Goal: Transaction & Acquisition: Subscribe to service/newsletter

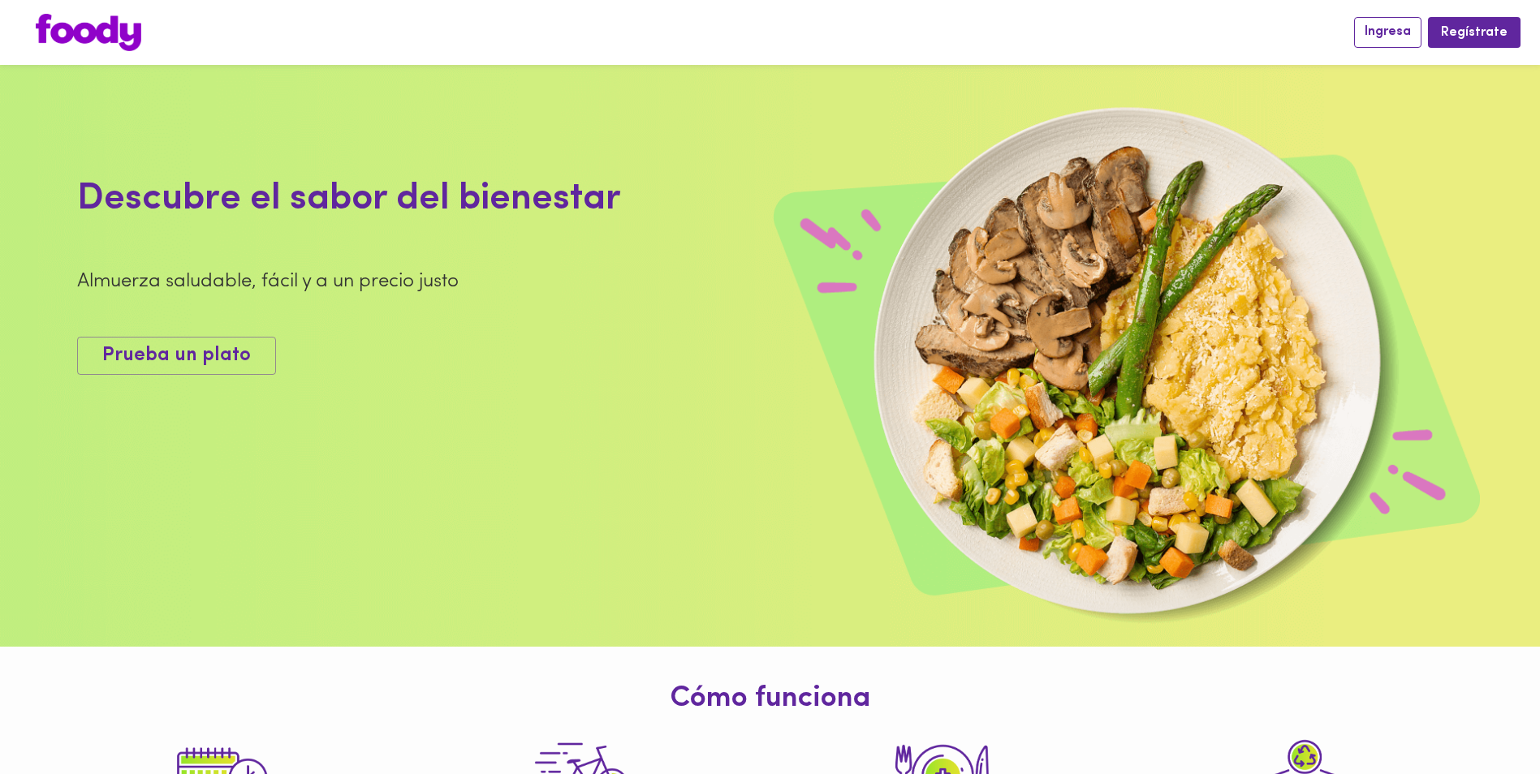
click at [1385, 35] on span "Ingresa" at bounding box center [1387, 31] width 46 height 15
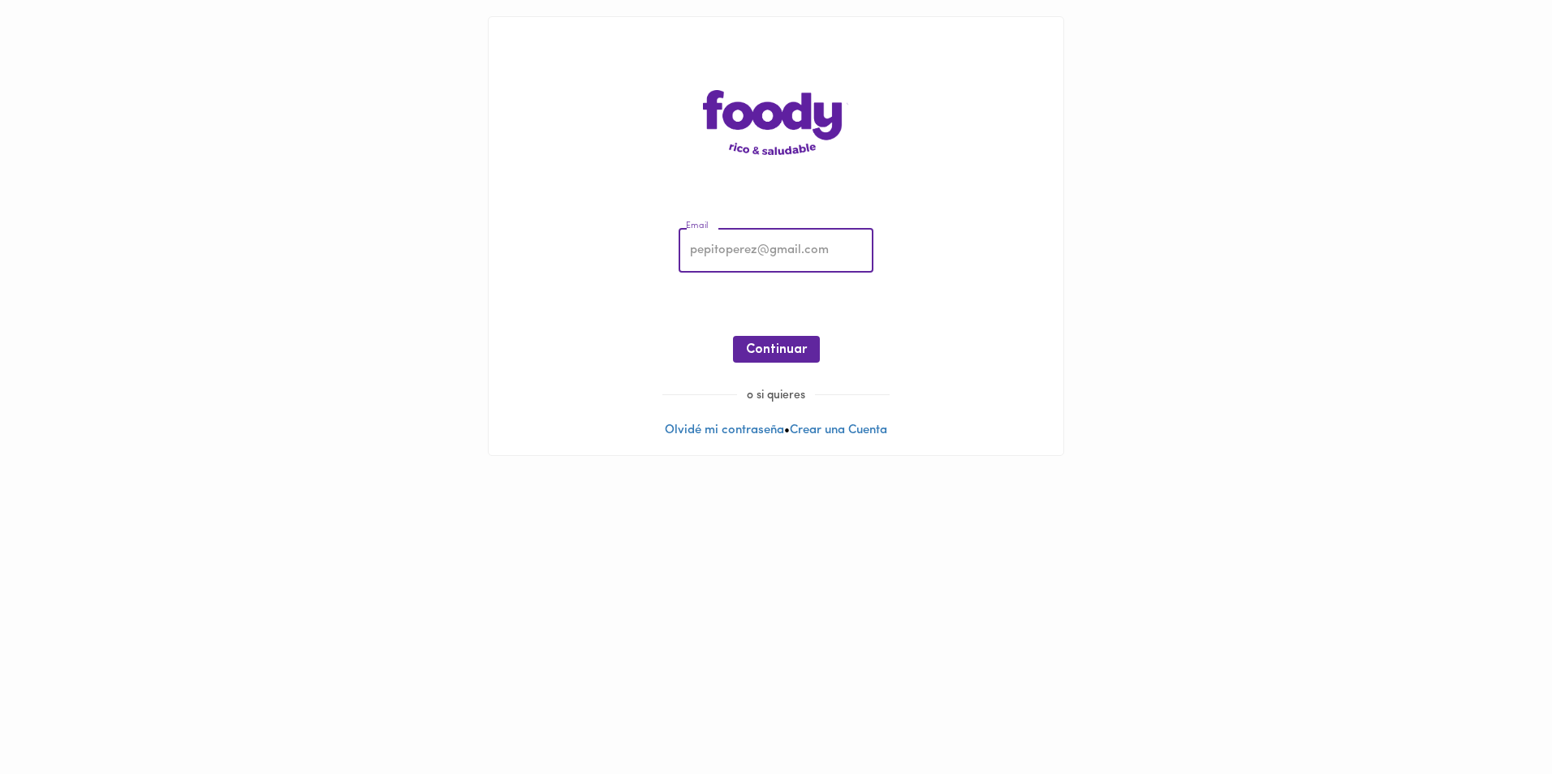
click at [778, 248] on input "email" at bounding box center [776, 251] width 195 height 45
type input "[EMAIL_ADDRESS][DOMAIN_NAME]"
click at [773, 354] on span "Continuar" at bounding box center [776, 350] width 61 height 15
click at [790, 353] on span "Ingresar" at bounding box center [776, 350] width 51 height 15
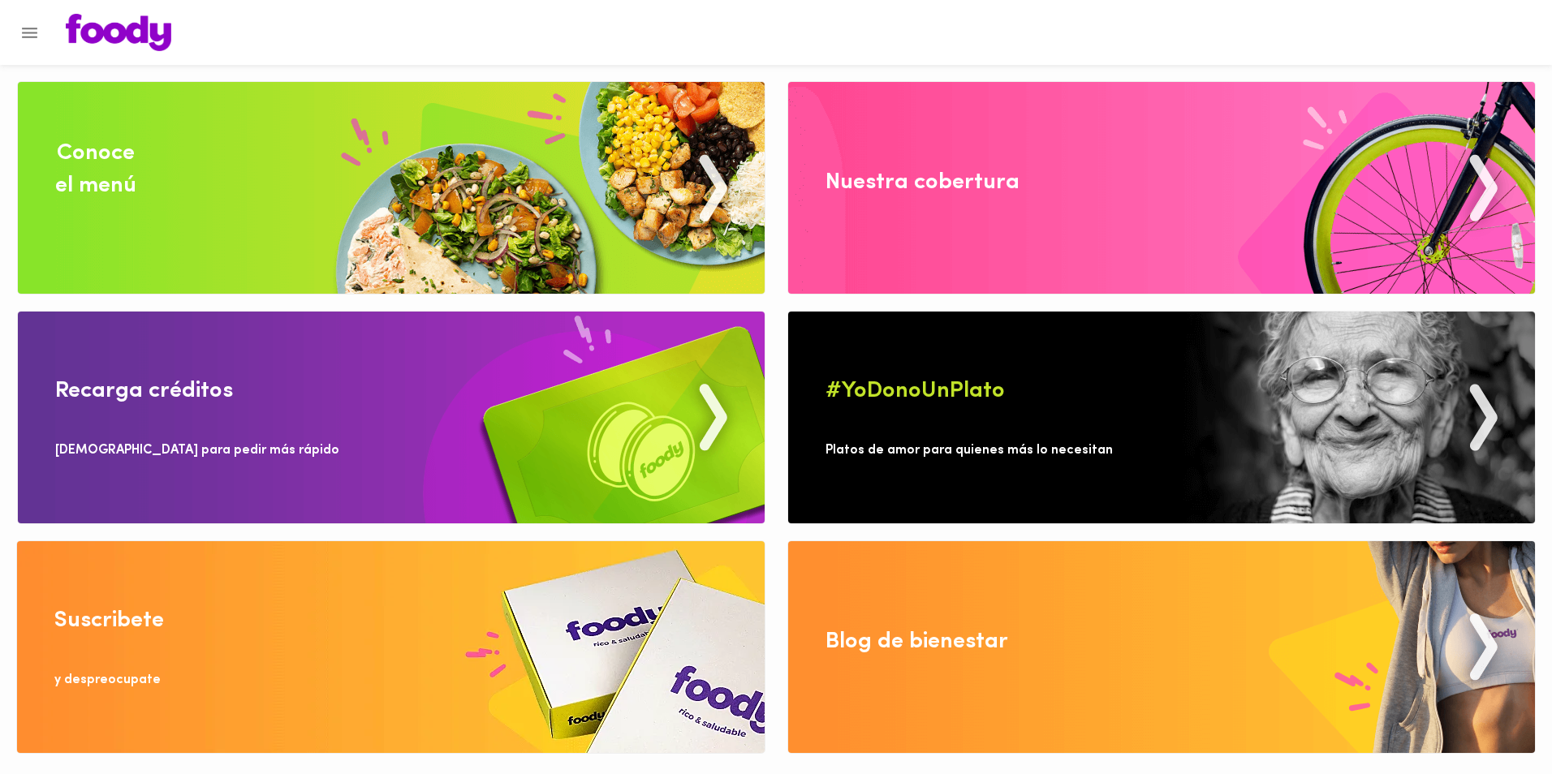
click at [28, 29] on icon "Menu" at bounding box center [29, 33] width 20 height 20
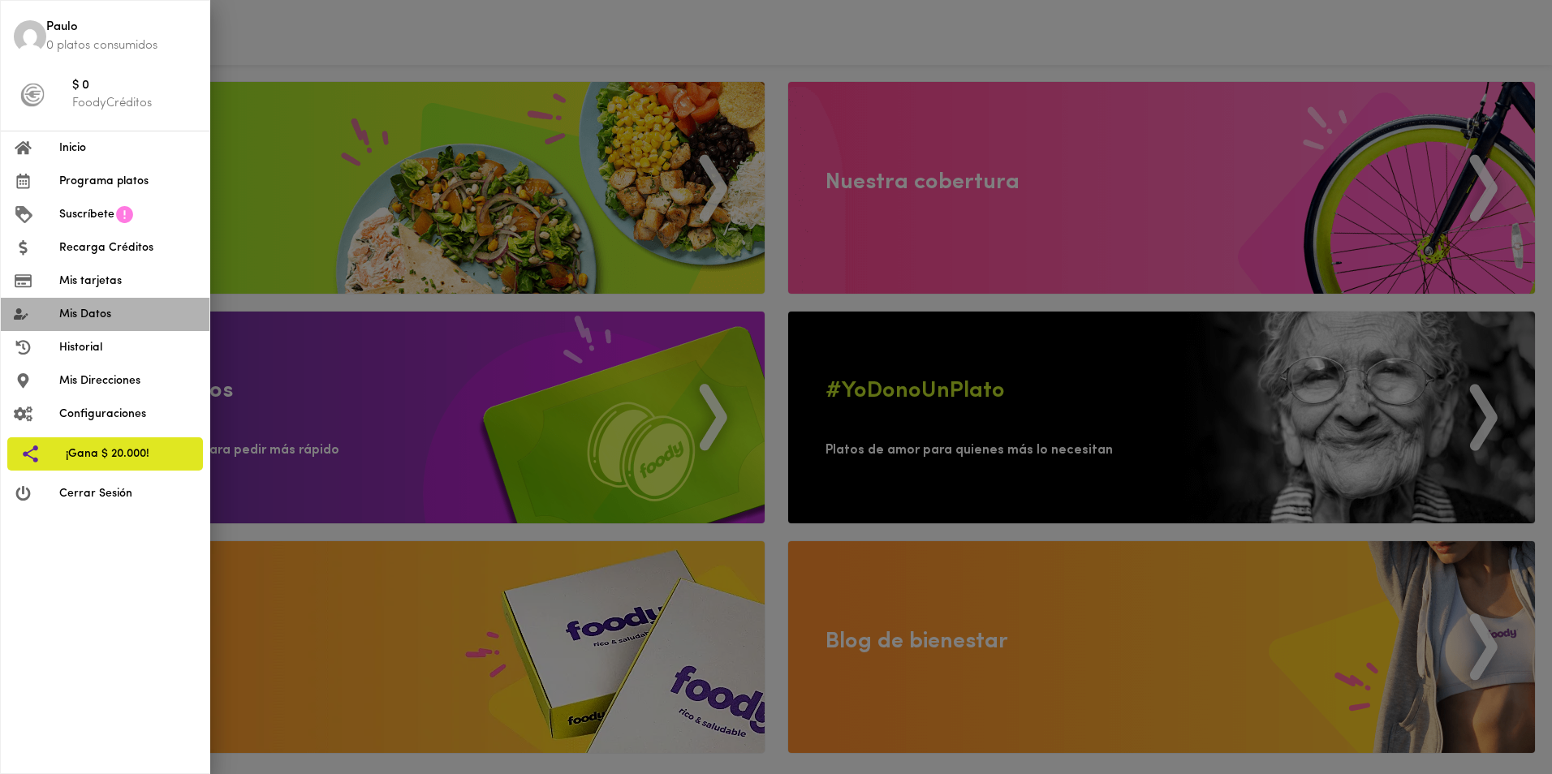
click at [66, 318] on span "Mis Datos" at bounding box center [127, 314] width 137 height 17
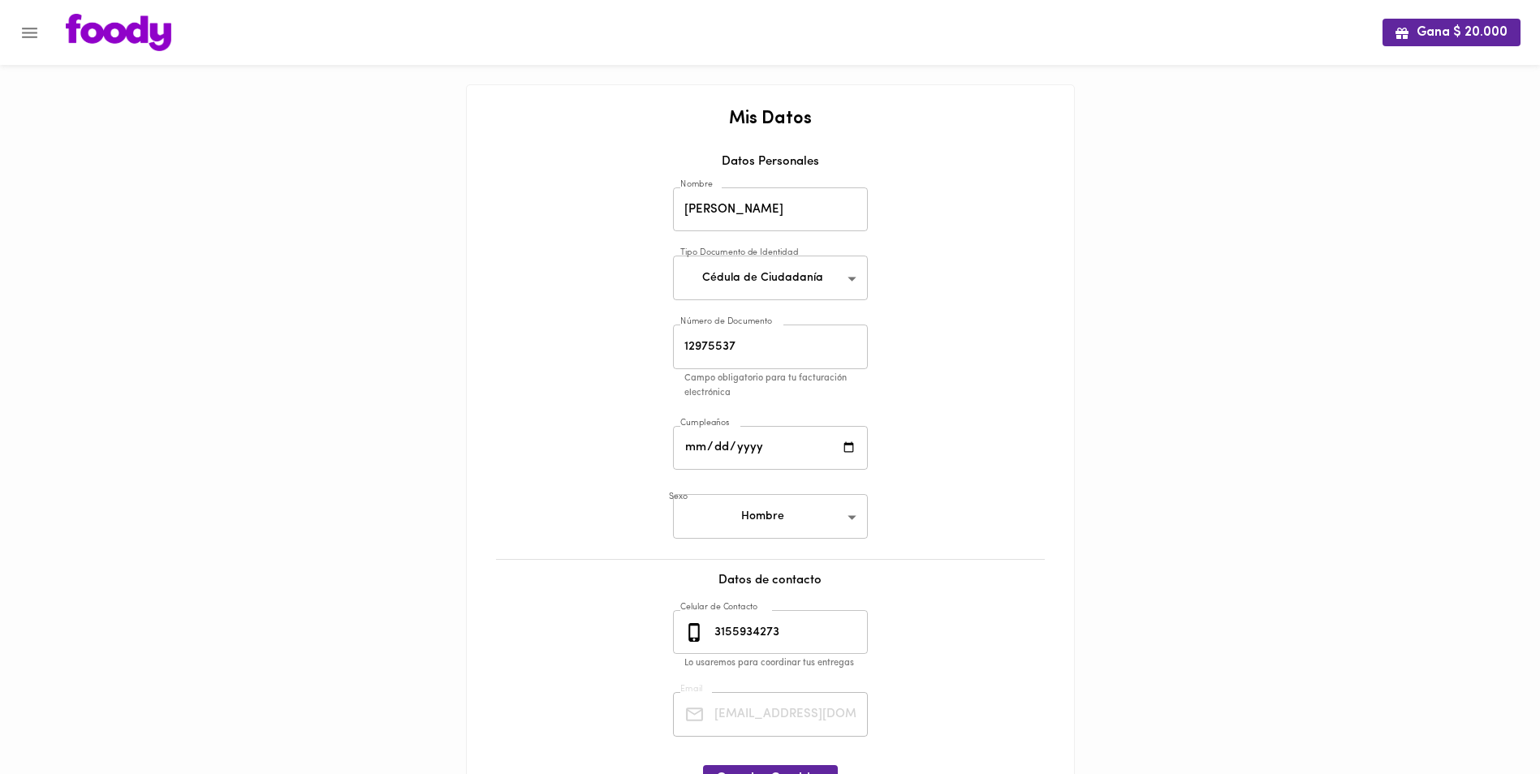
click at [32, 33] on icon "Menu" at bounding box center [29, 33] width 15 height 11
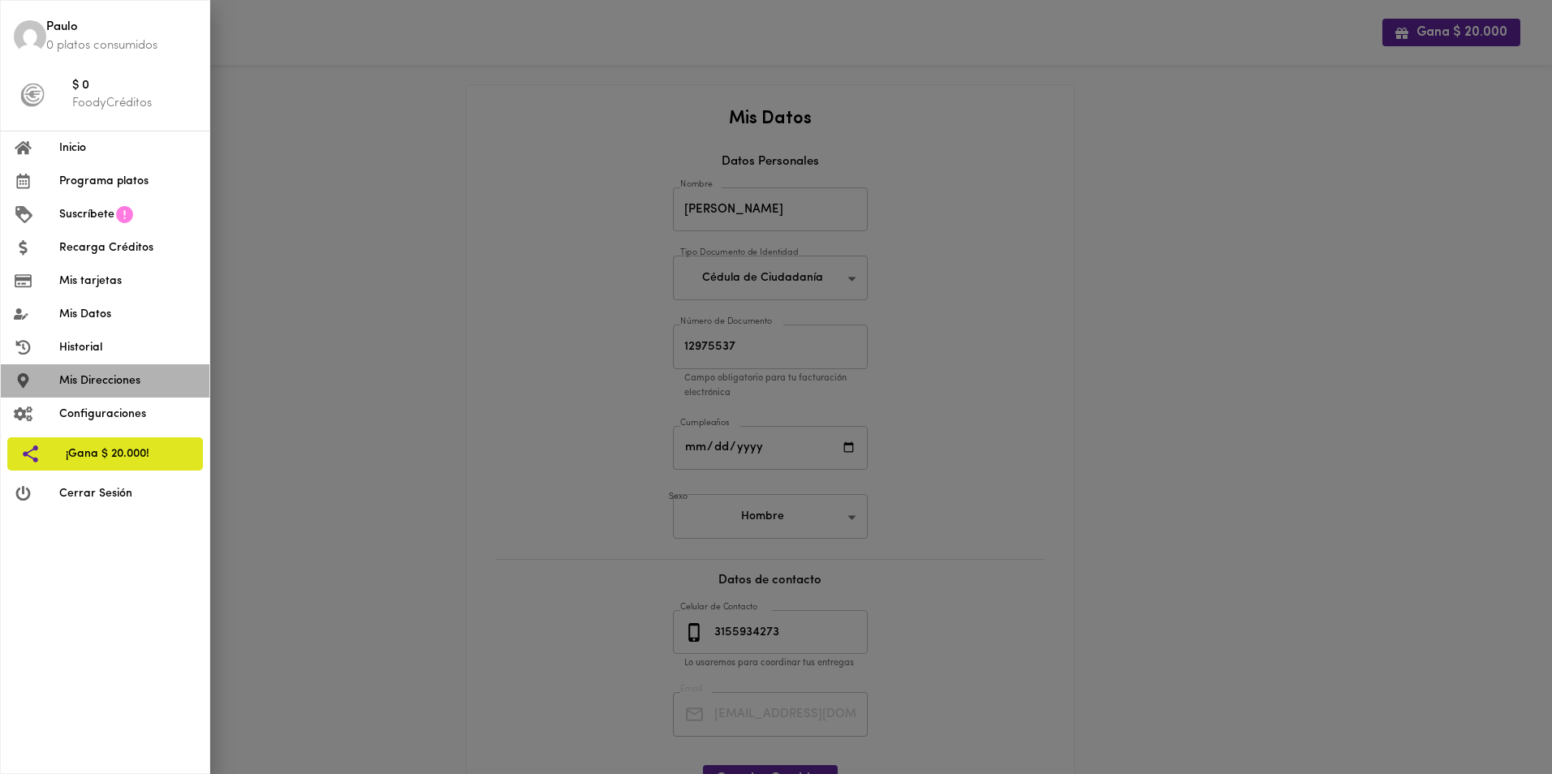
click at [71, 376] on span "Mis Direcciones" at bounding box center [127, 381] width 137 height 17
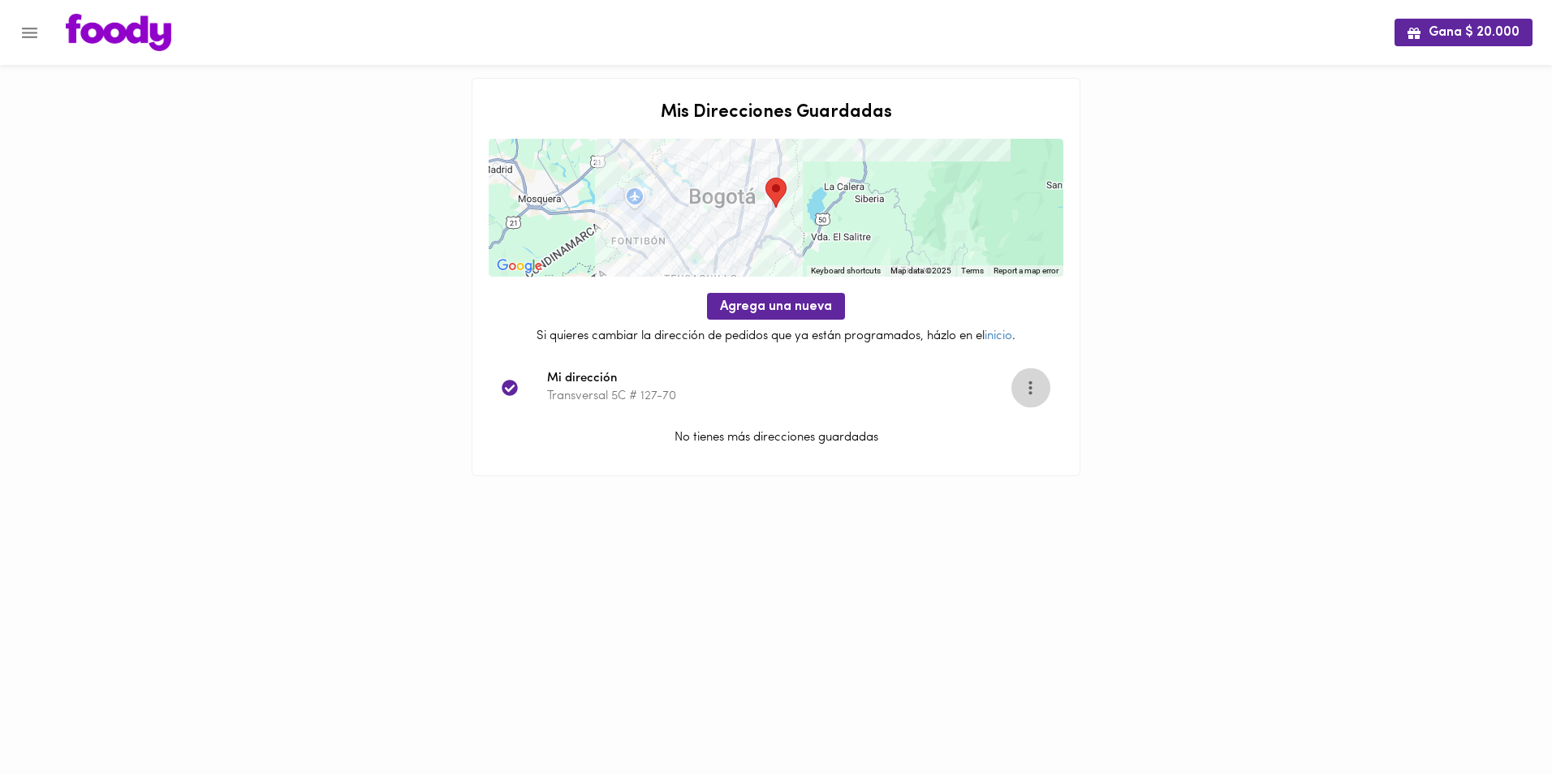
click at [1031, 388] on icon "Opciones" at bounding box center [1029, 388] width 3 height 14
click at [1032, 388] on li "Editar" at bounding box center [1040, 388] width 58 height 27
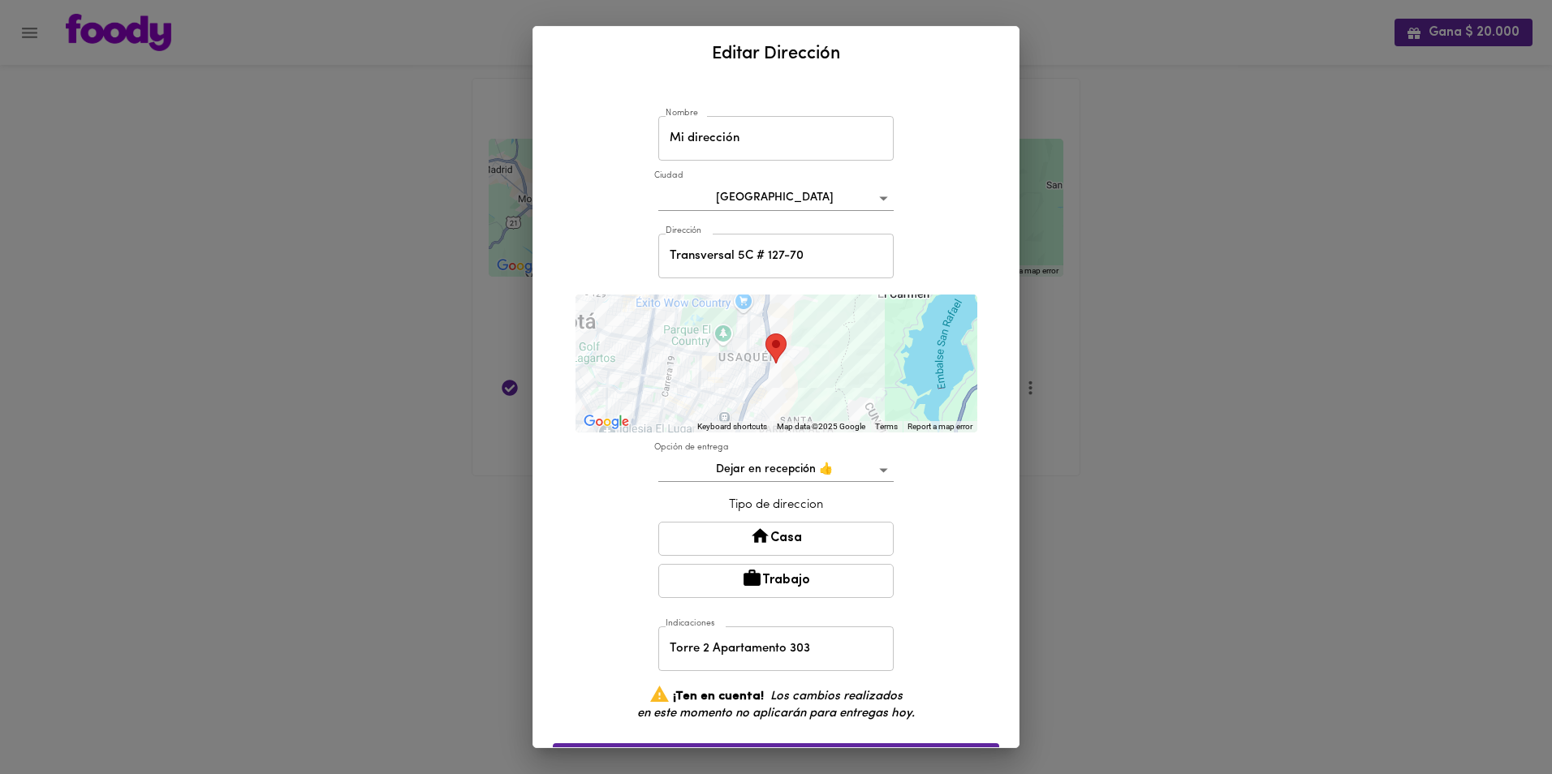
click at [881, 470] on body "Gana $ 20.000 Mis Direcciones Guardadas ← Move left → Move right ↑ Move up ↓ Mo…" at bounding box center [776, 258] width 1552 height 517
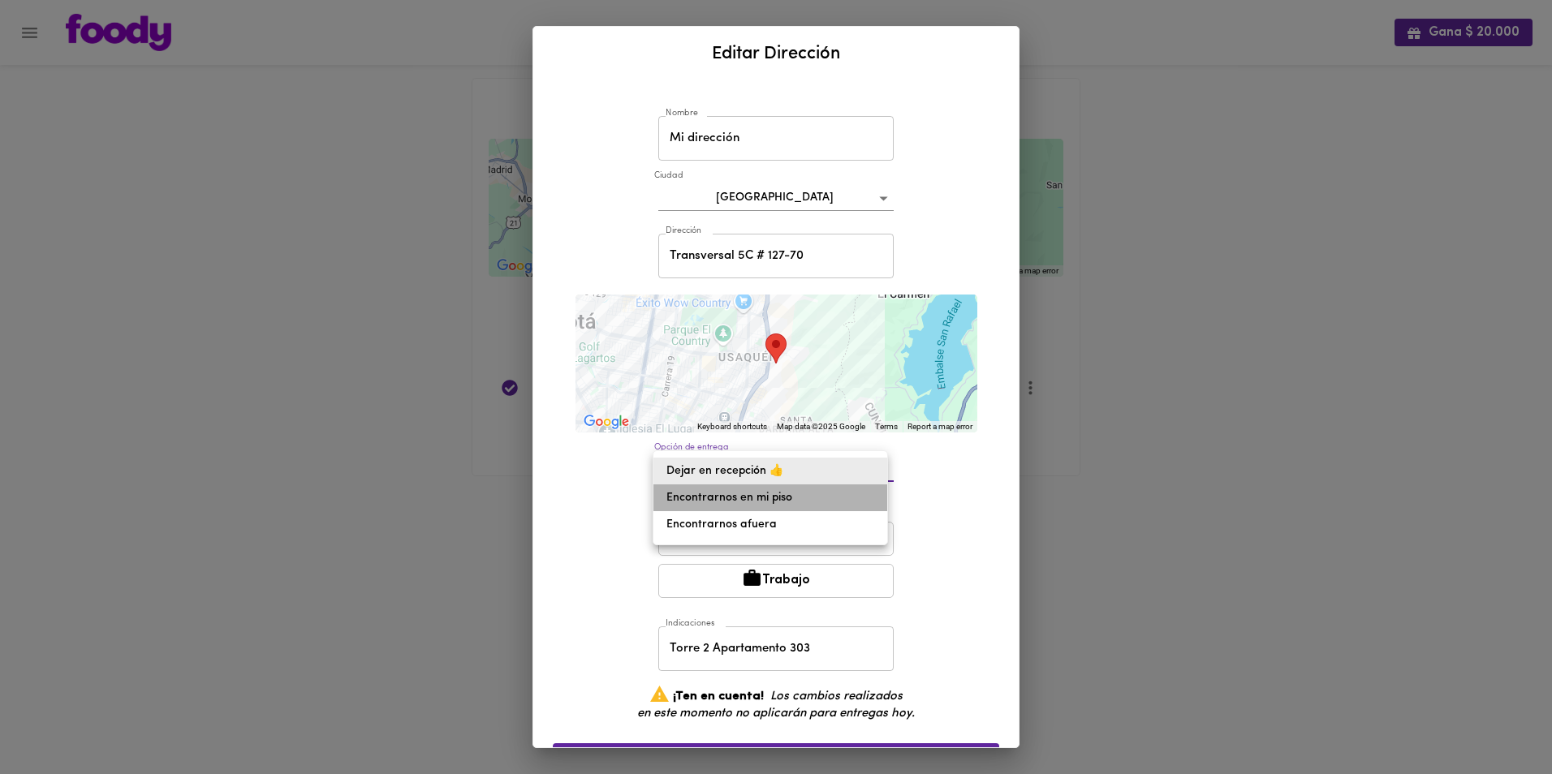
click at [758, 498] on li "Encontrarnos en mi piso" at bounding box center [770, 498] width 234 height 27
type input "meet-on-floor"
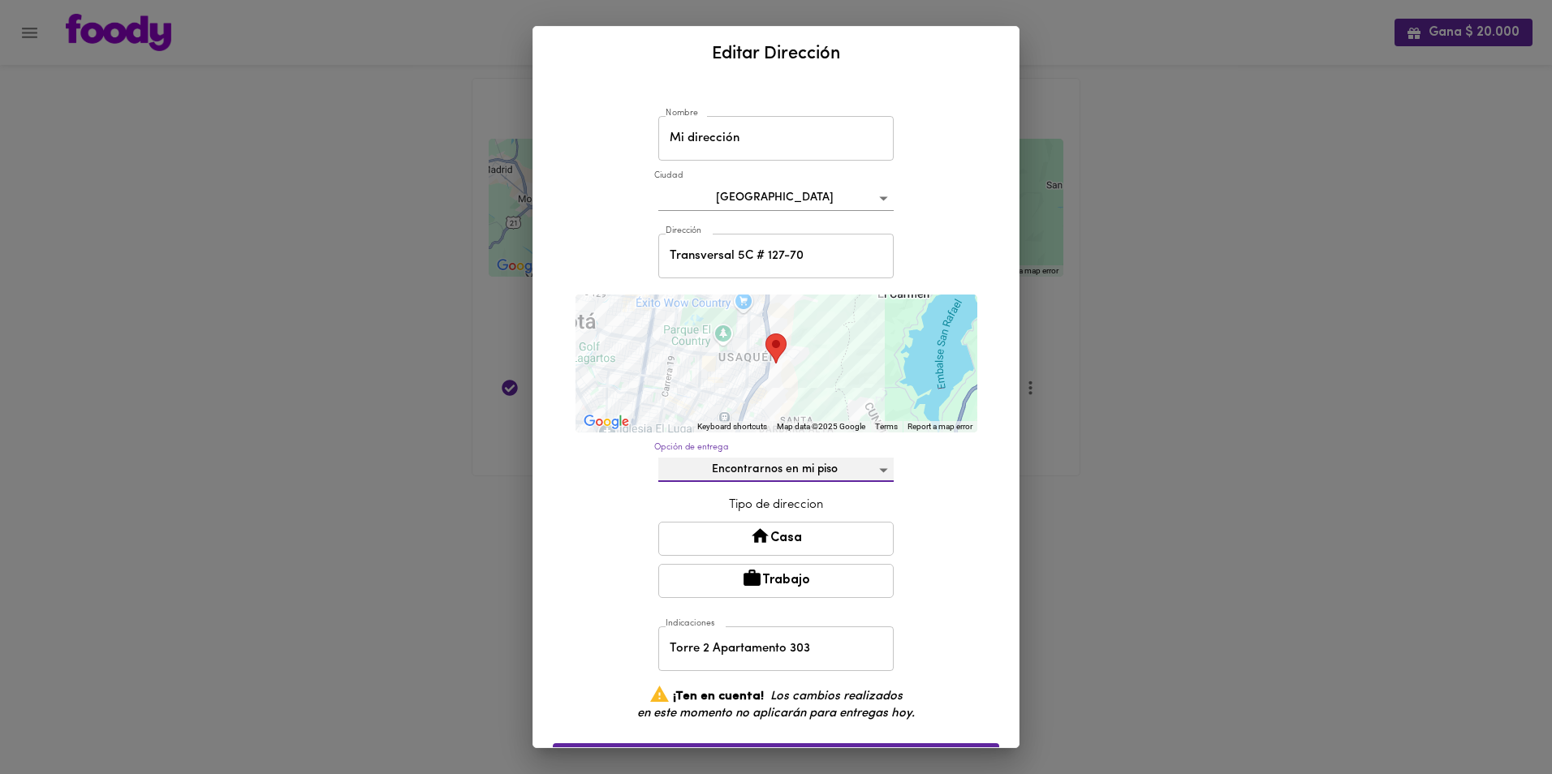
scroll to position [74, 0]
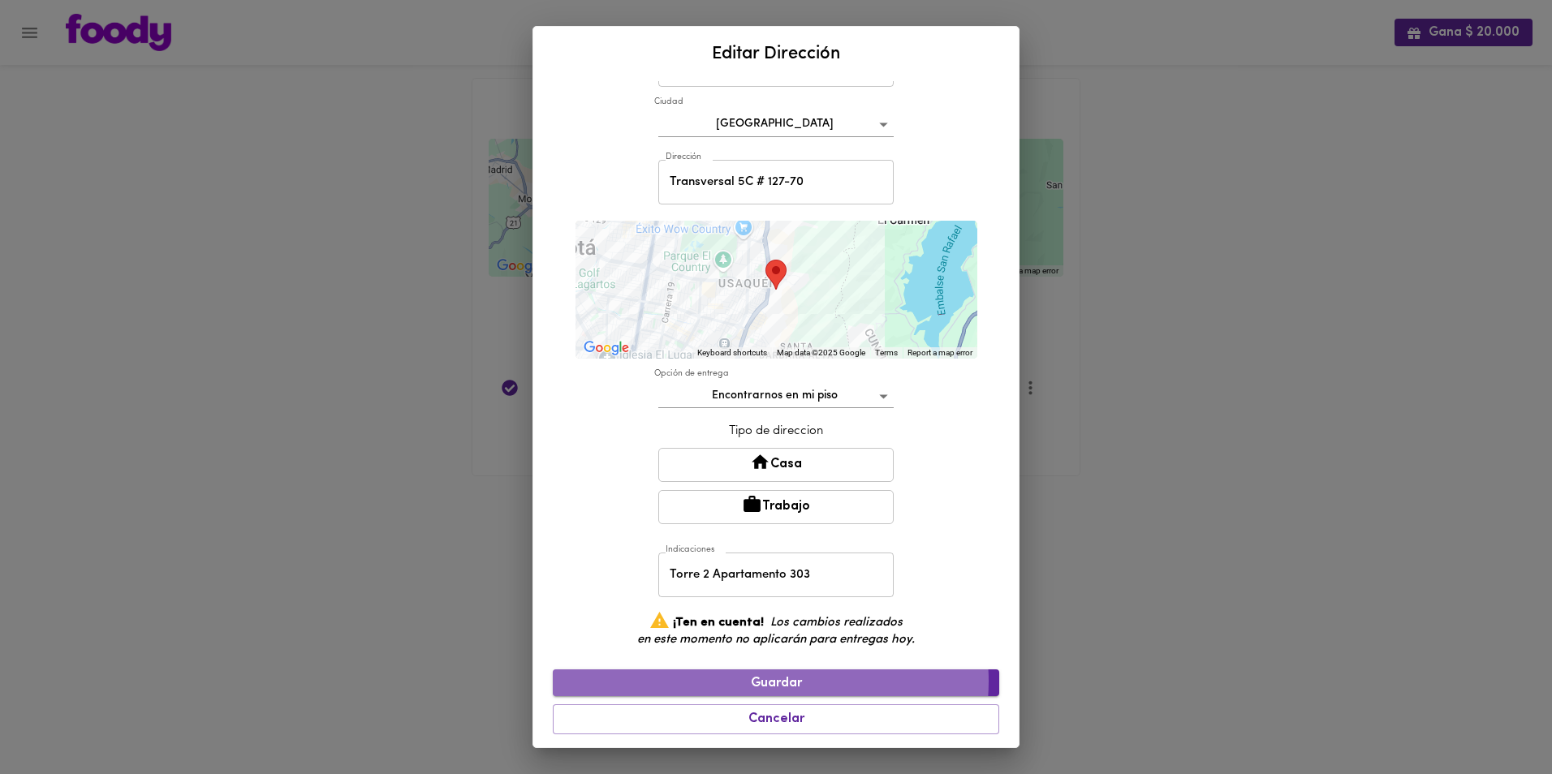
click at [767, 680] on span "Guardar" at bounding box center [776, 683] width 420 height 15
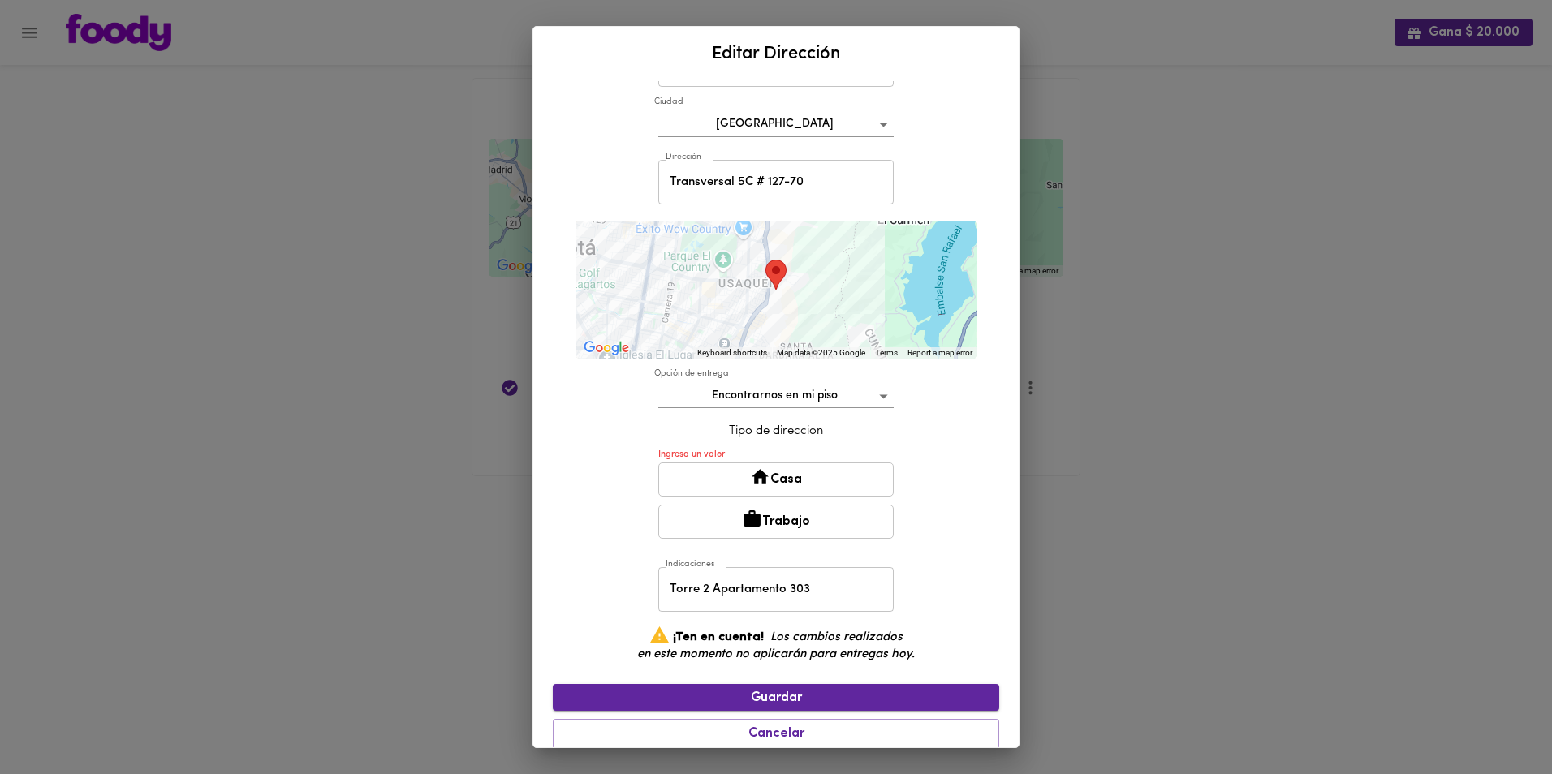
click at [767, 699] on span "Guardar" at bounding box center [776, 698] width 420 height 15
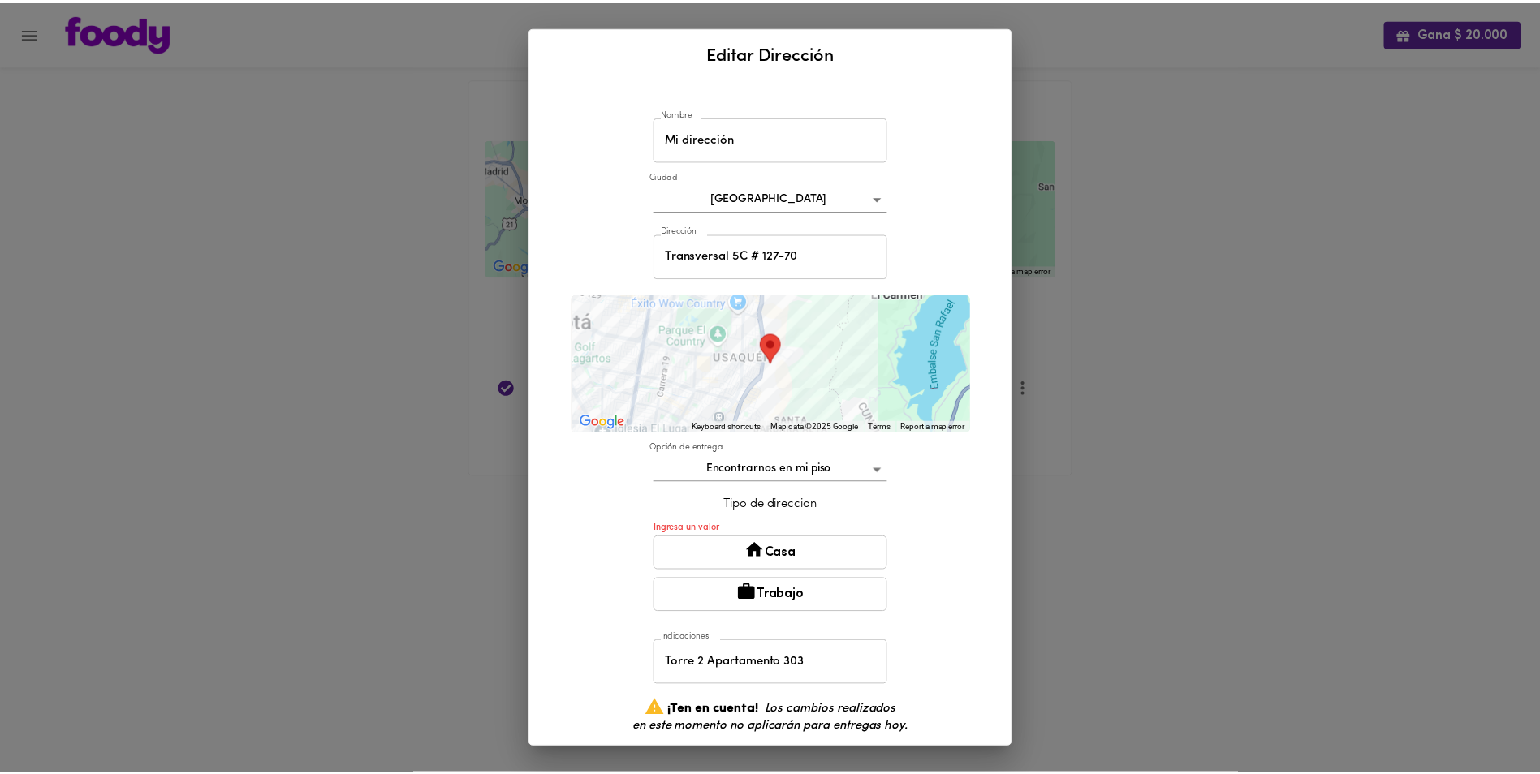
scroll to position [88, 0]
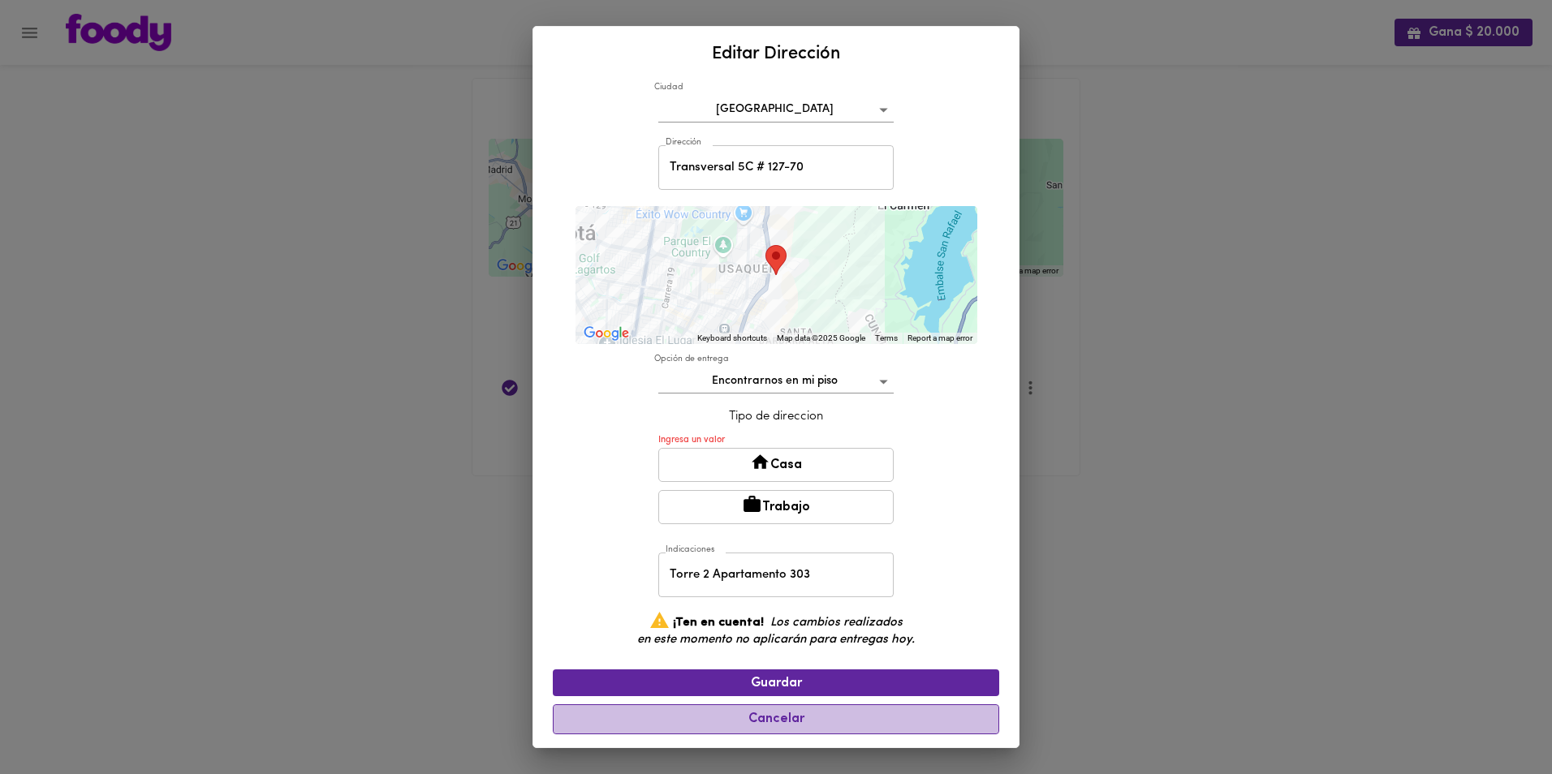
click at [812, 724] on span "Cancelar" at bounding box center [775, 719] width 425 height 15
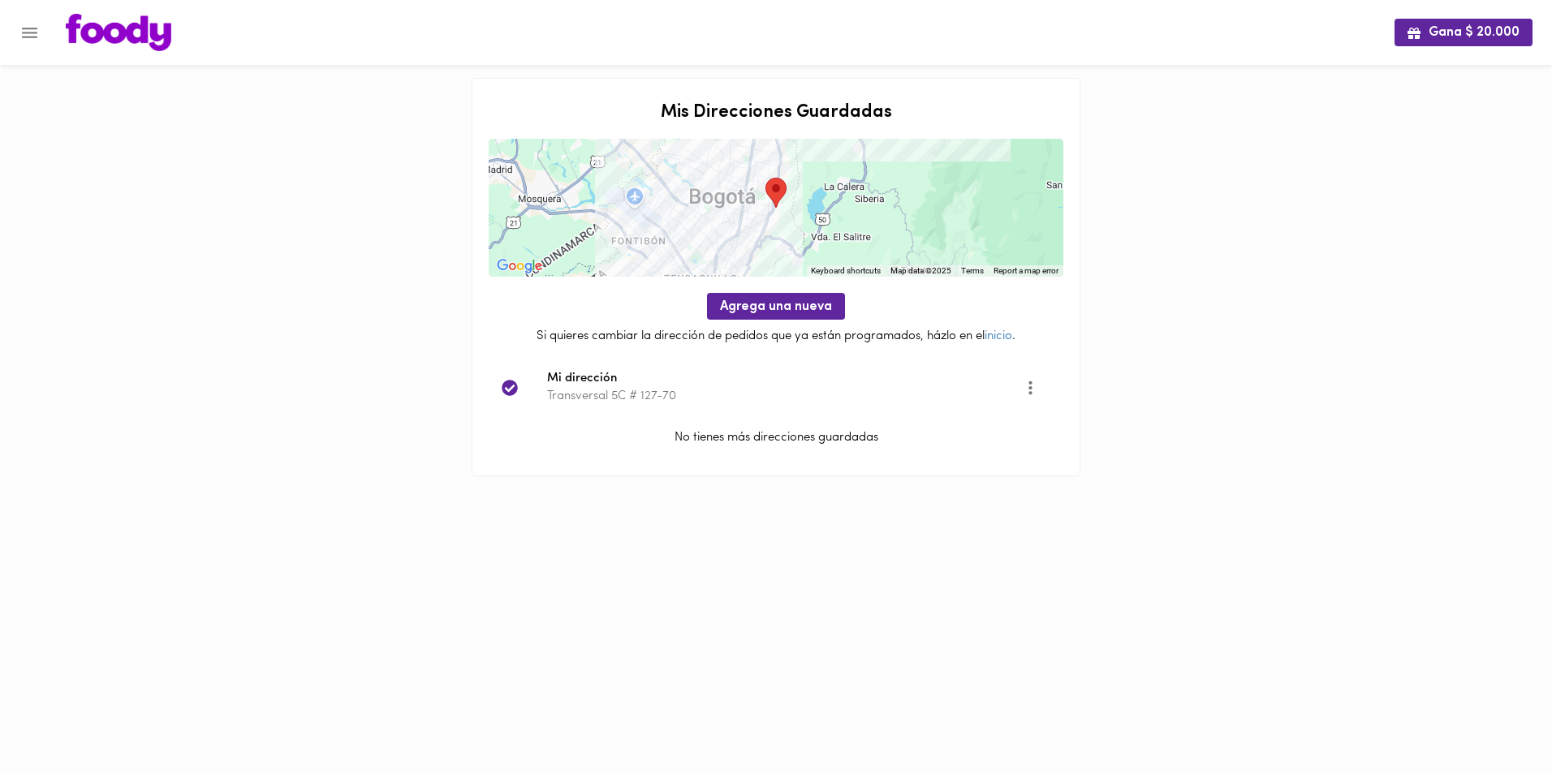
click at [23, 31] on icon "Menu" at bounding box center [29, 33] width 20 height 20
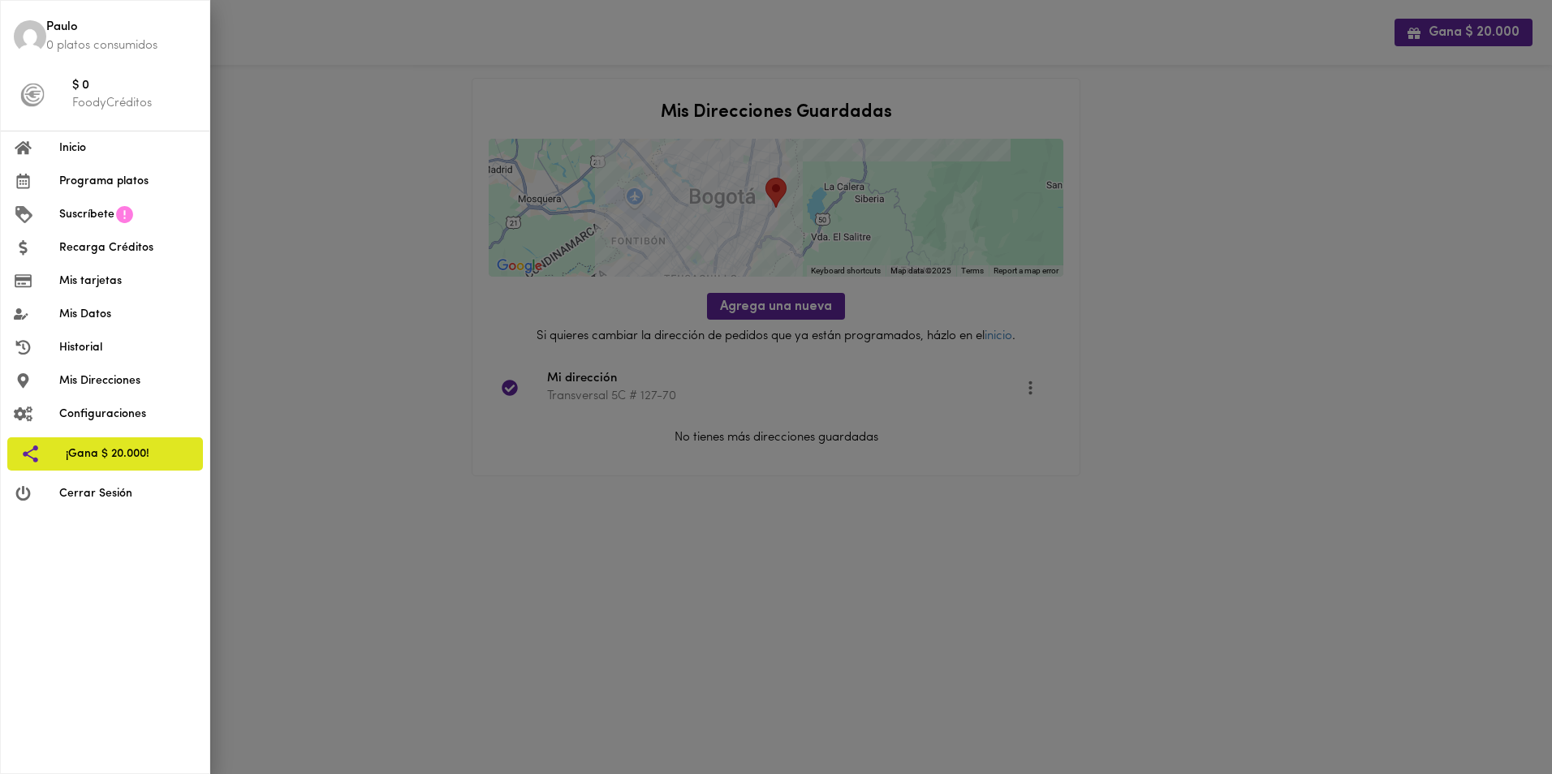
click at [95, 415] on span "Configuraciones" at bounding box center [127, 414] width 137 height 17
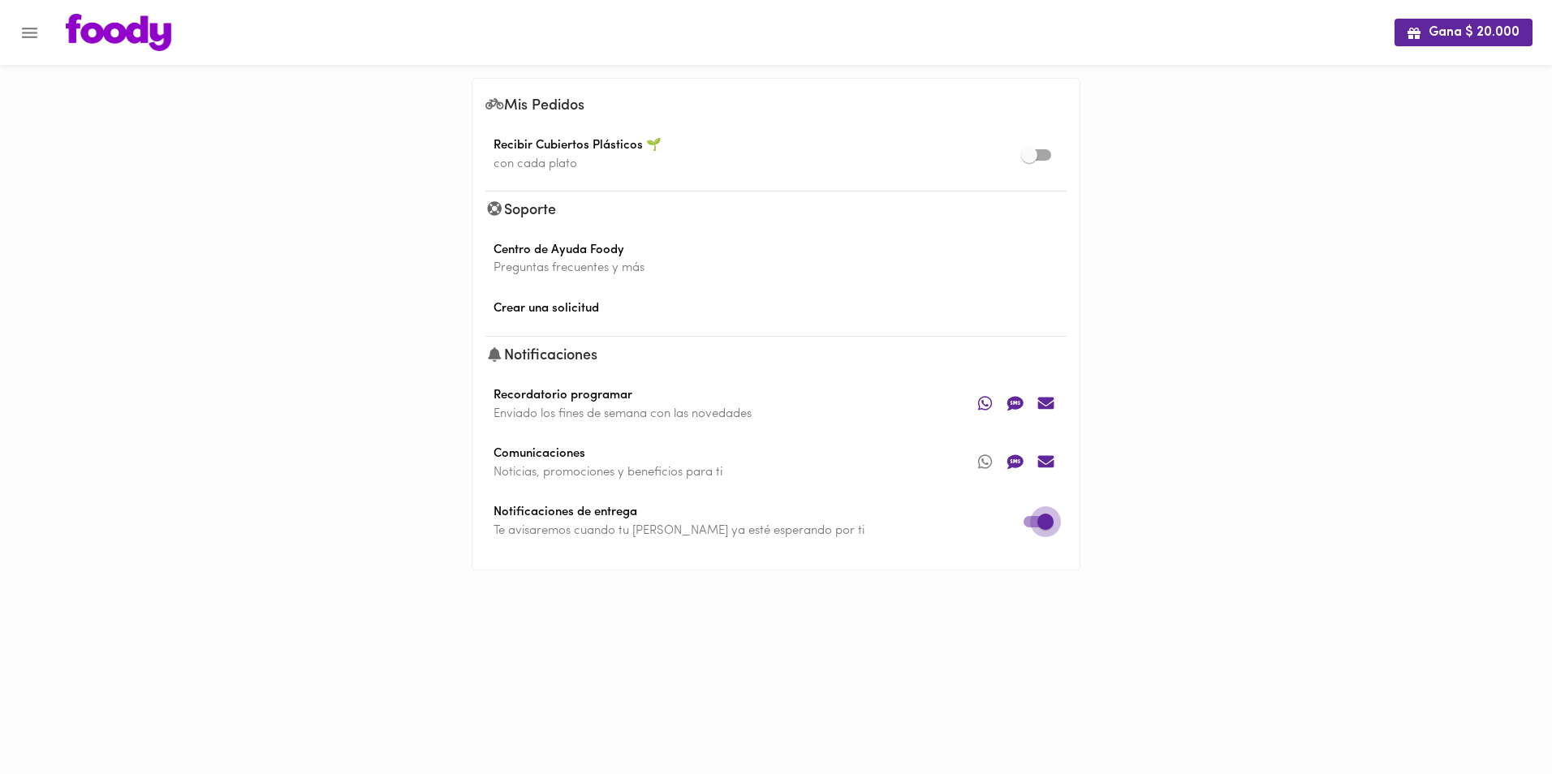
click at [1023, 523] on input "checkbox" at bounding box center [1045, 521] width 93 height 31
click at [1041, 523] on input "checkbox" at bounding box center [1029, 521] width 93 height 31
checkbox input "true"
click at [28, 32] on icon "Menu" at bounding box center [29, 33] width 15 height 11
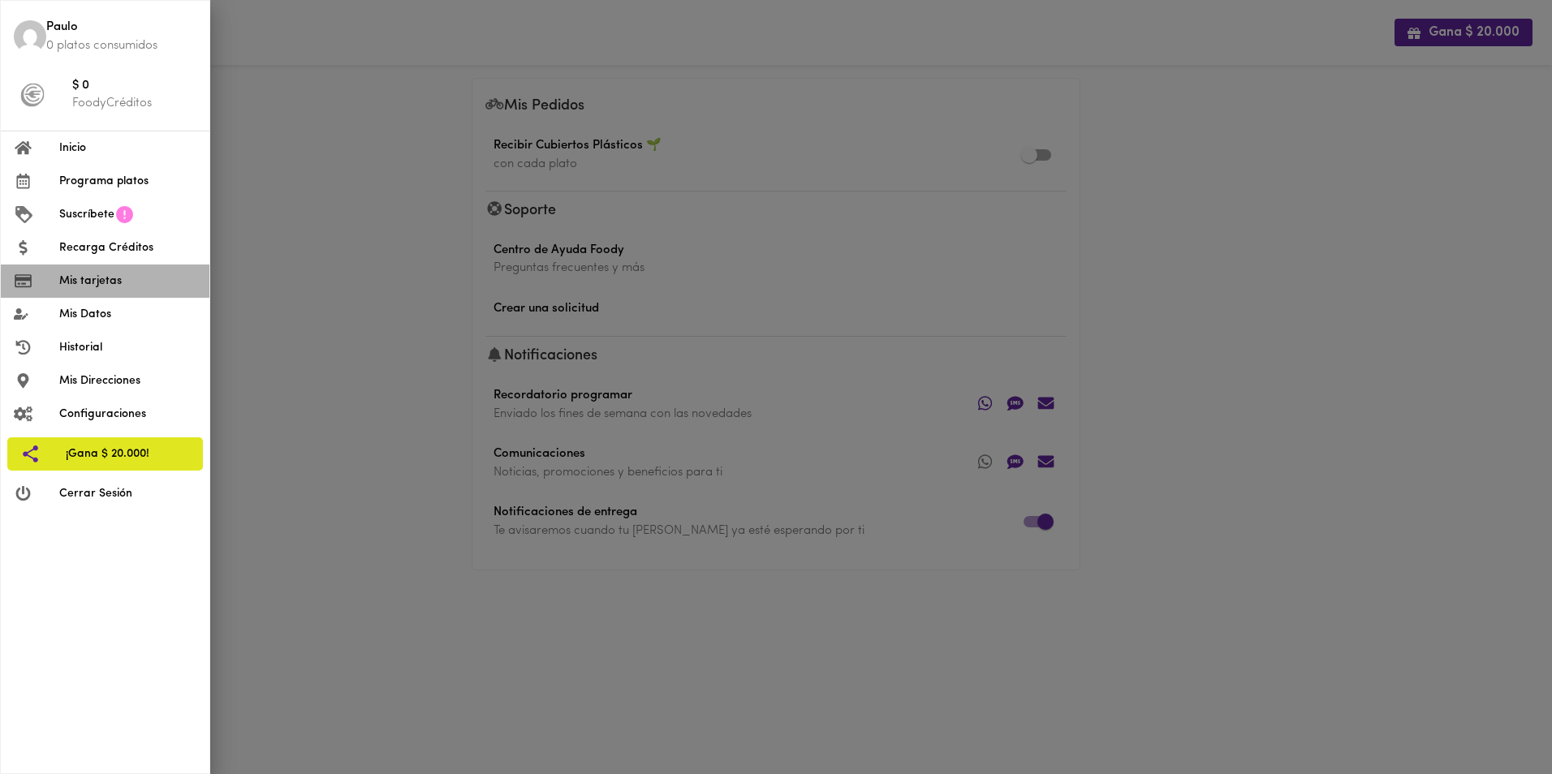
click at [93, 274] on span "Mis tarjetas" at bounding box center [127, 281] width 137 height 17
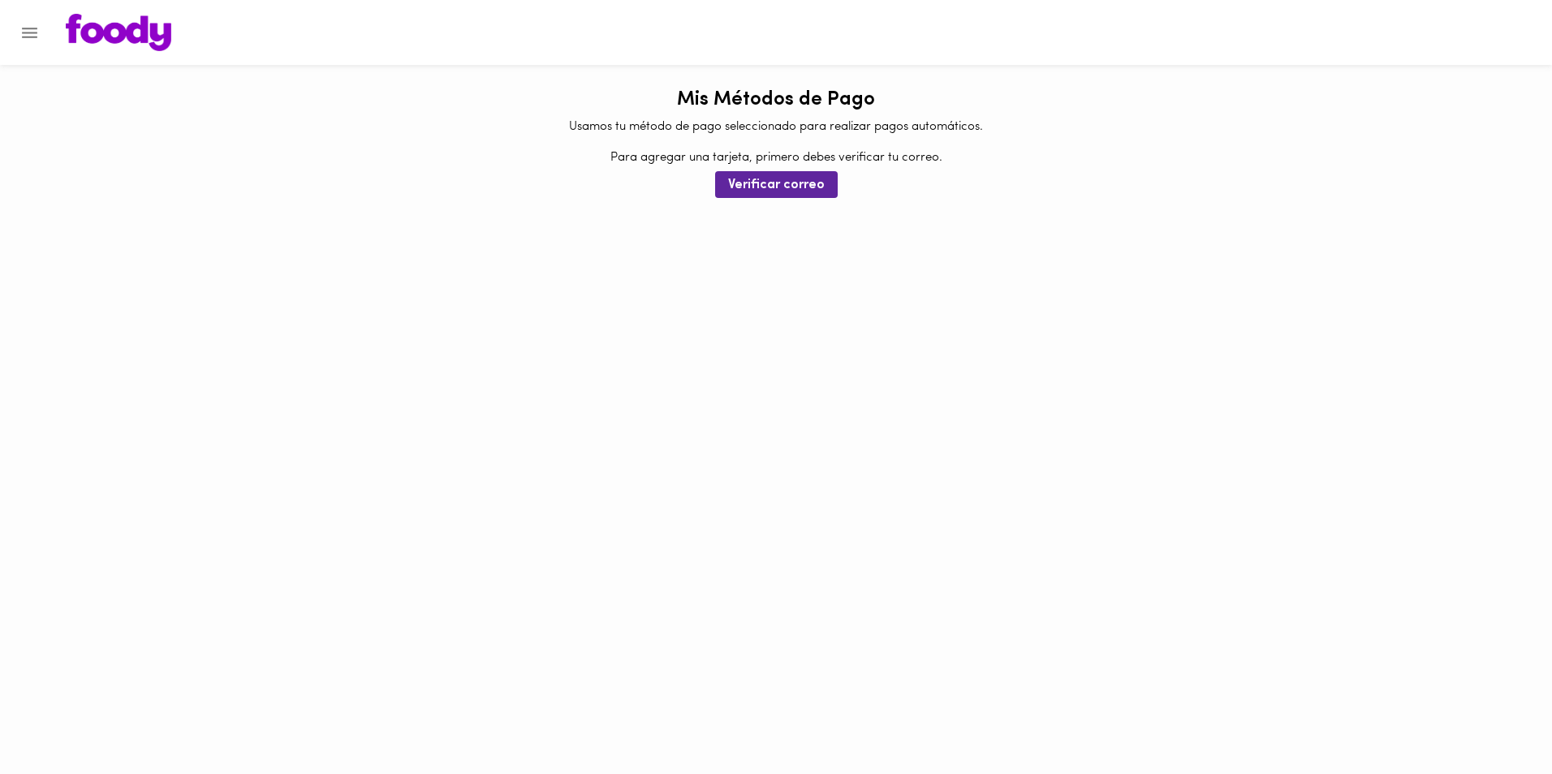
click at [35, 32] on icon "Menu" at bounding box center [29, 33] width 15 height 11
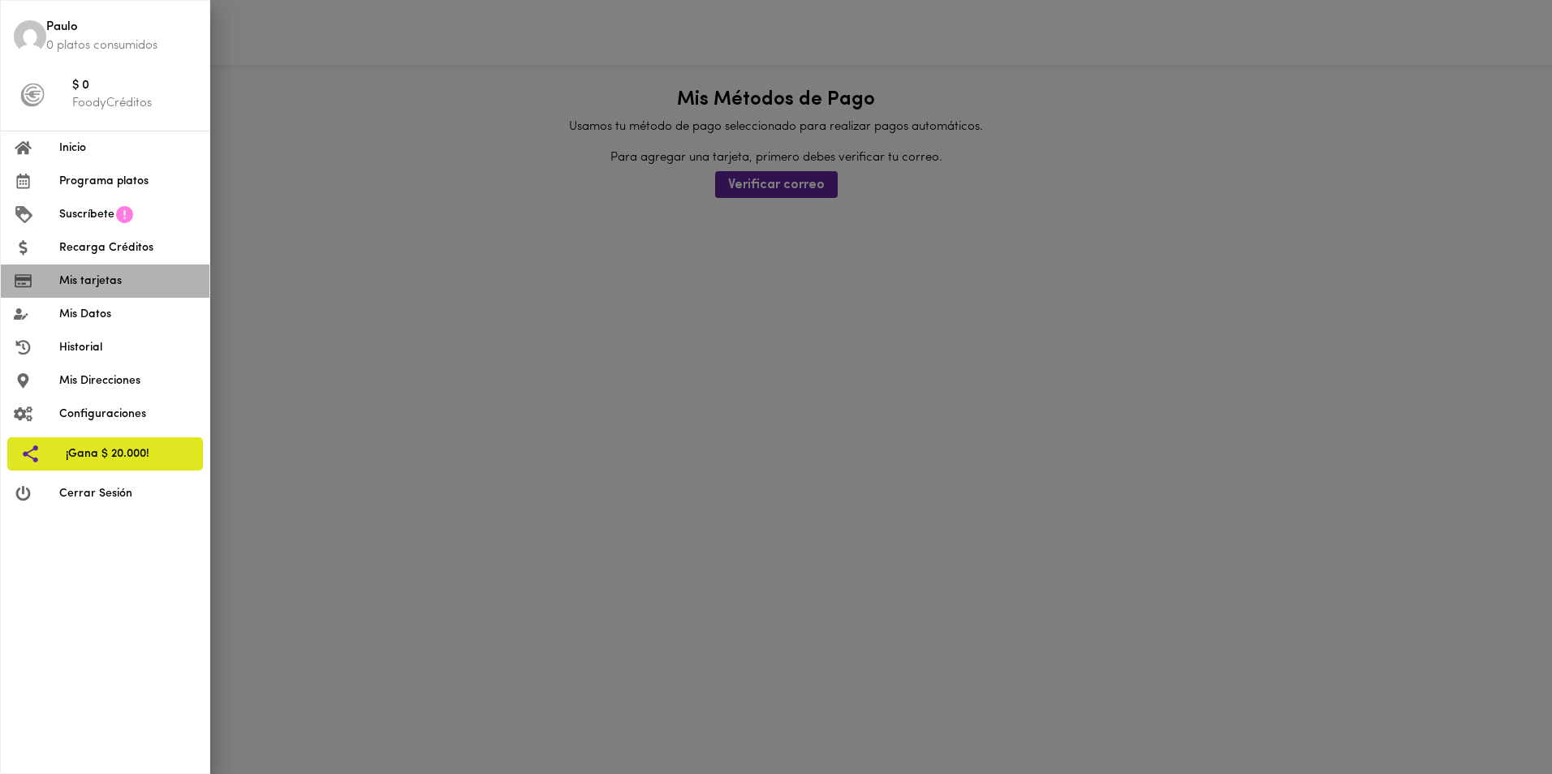
click at [92, 279] on span "Mis tarjetas" at bounding box center [127, 281] width 137 height 17
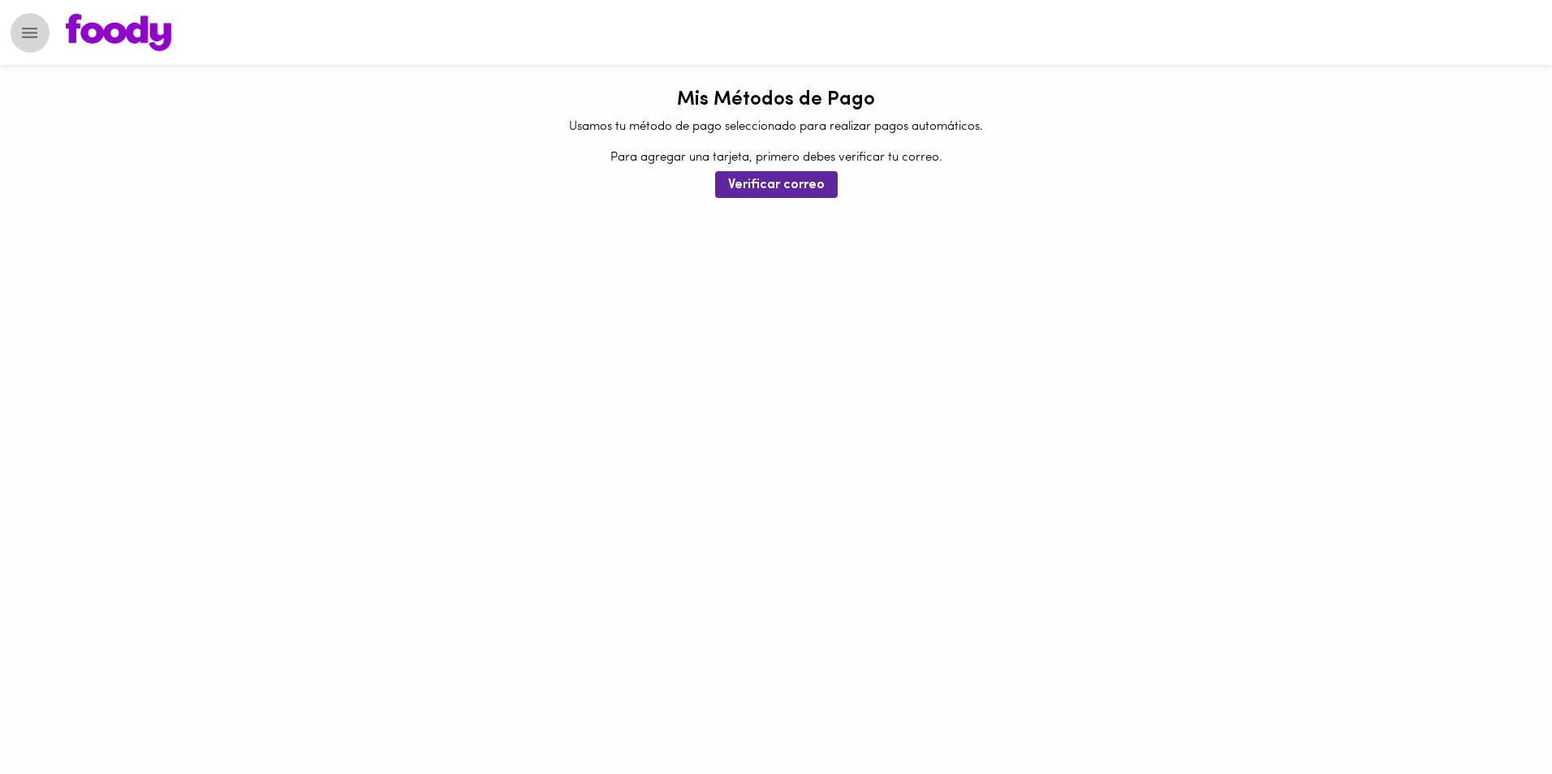
click at [32, 34] on icon "Menu" at bounding box center [29, 33] width 20 height 20
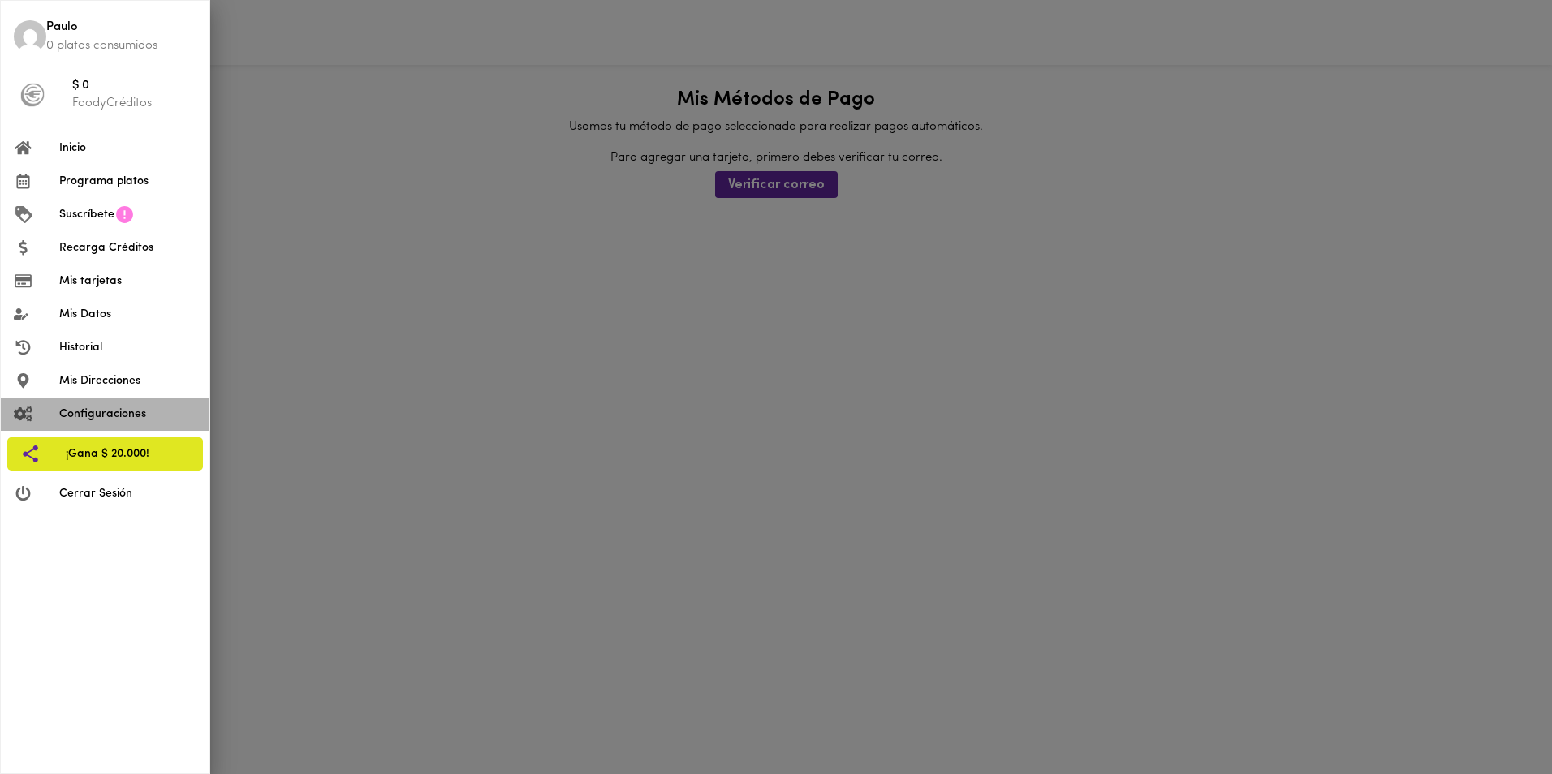
click at [89, 410] on span "Configuraciones" at bounding box center [127, 414] width 137 height 17
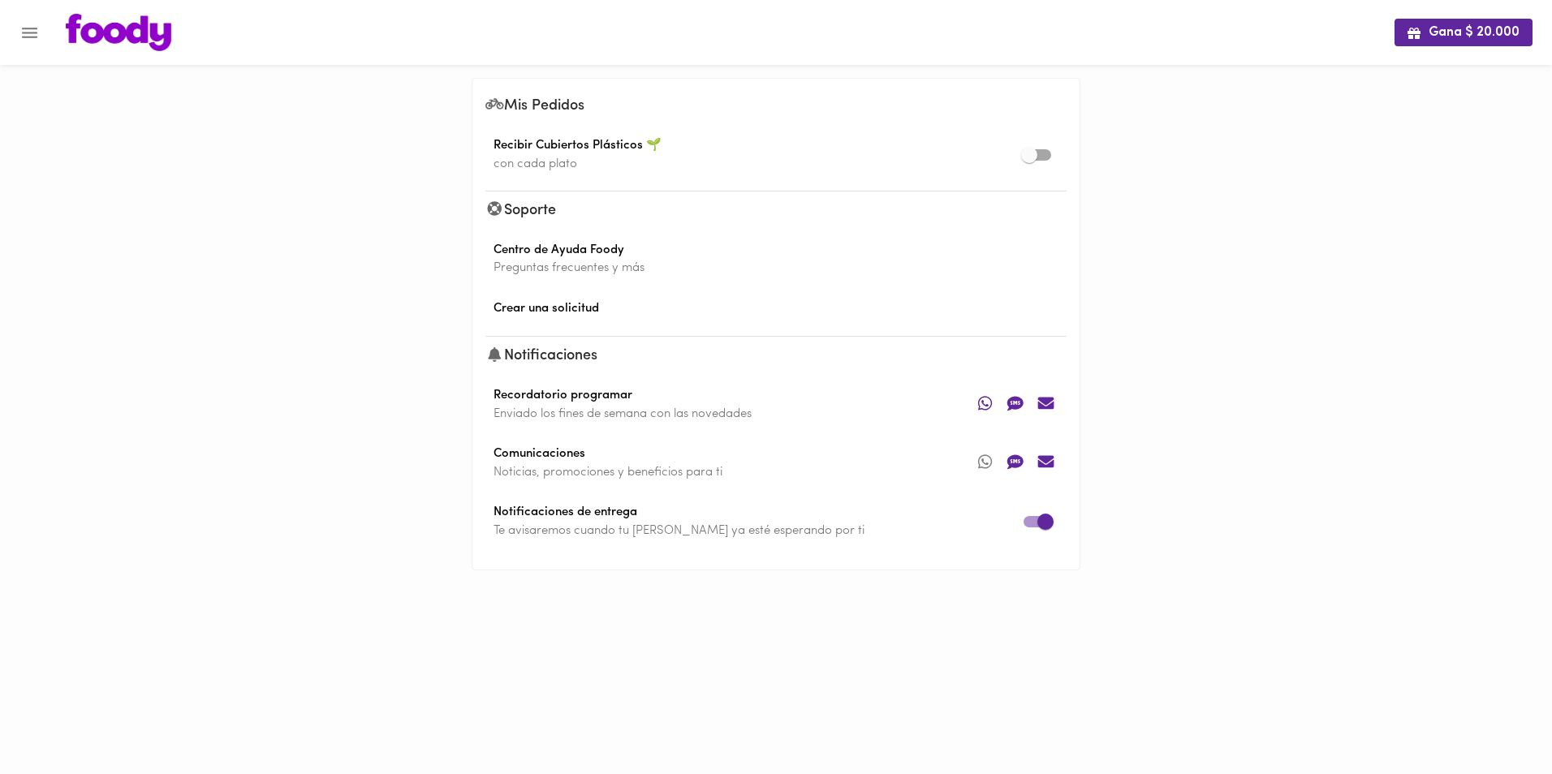
click at [35, 36] on icon "Menu" at bounding box center [29, 33] width 20 height 20
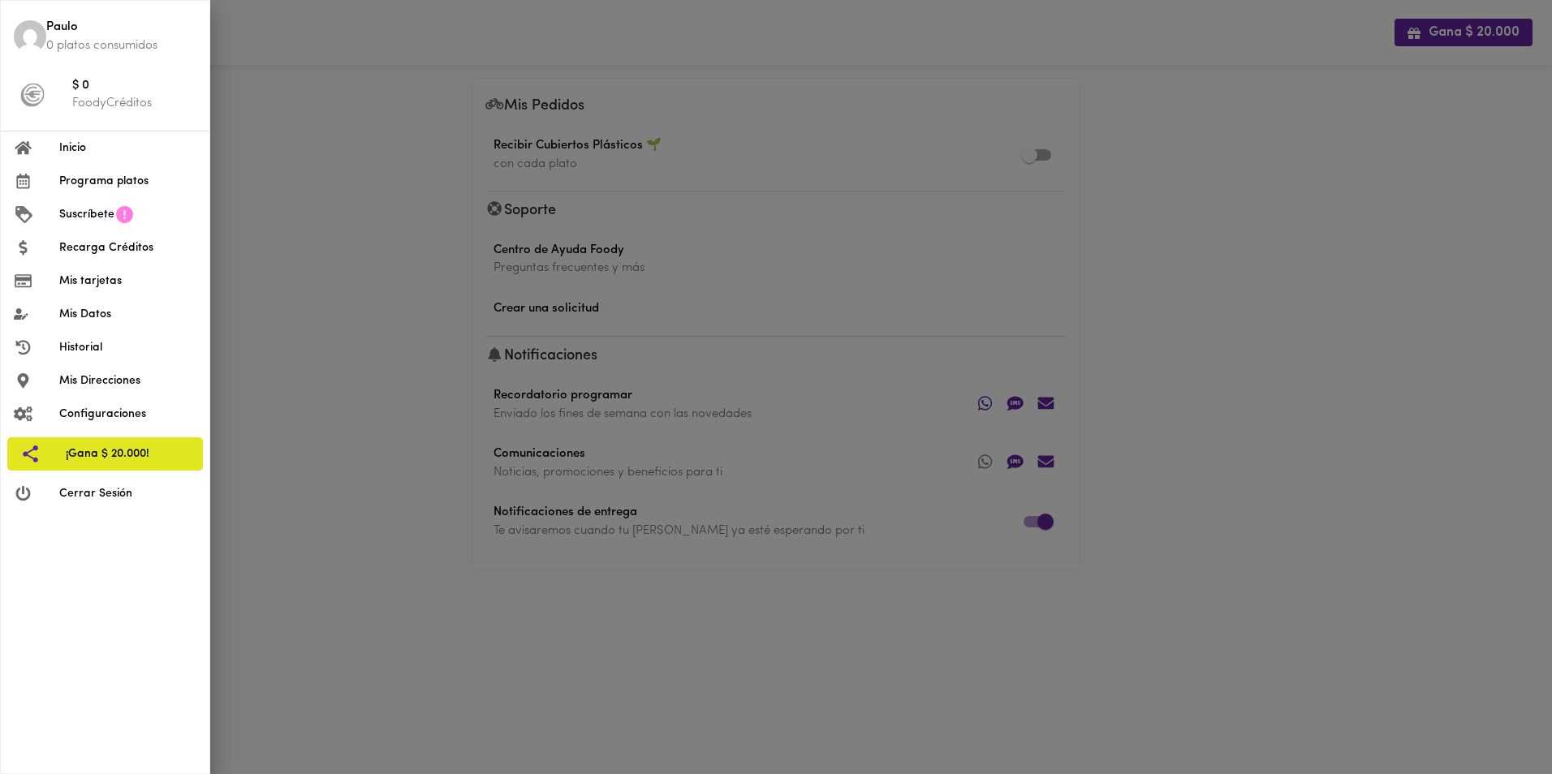
click at [86, 152] on span "Inicio" at bounding box center [127, 148] width 137 height 17
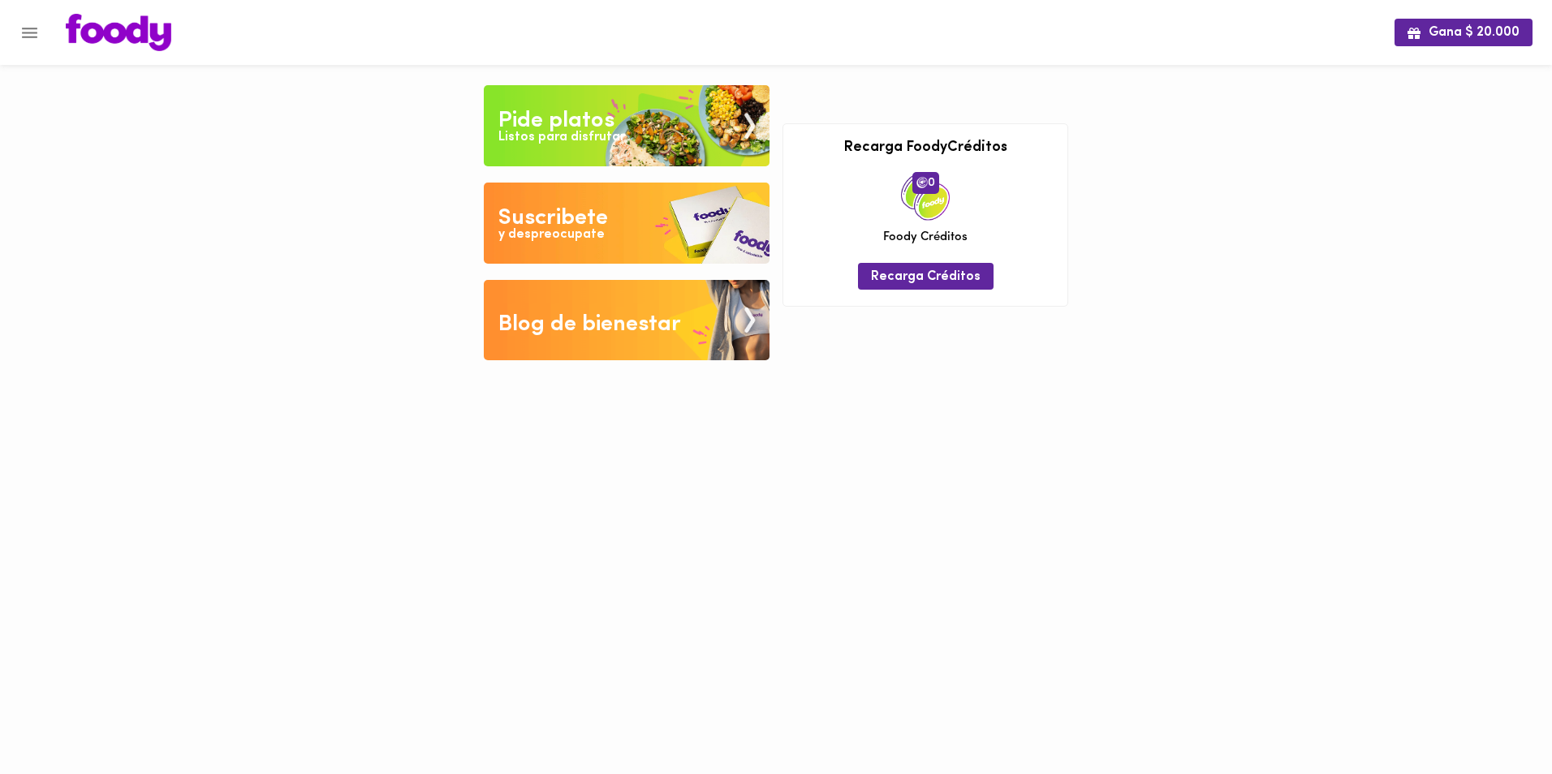
click at [30, 26] on icon "Menu" at bounding box center [29, 33] width 20 height 20
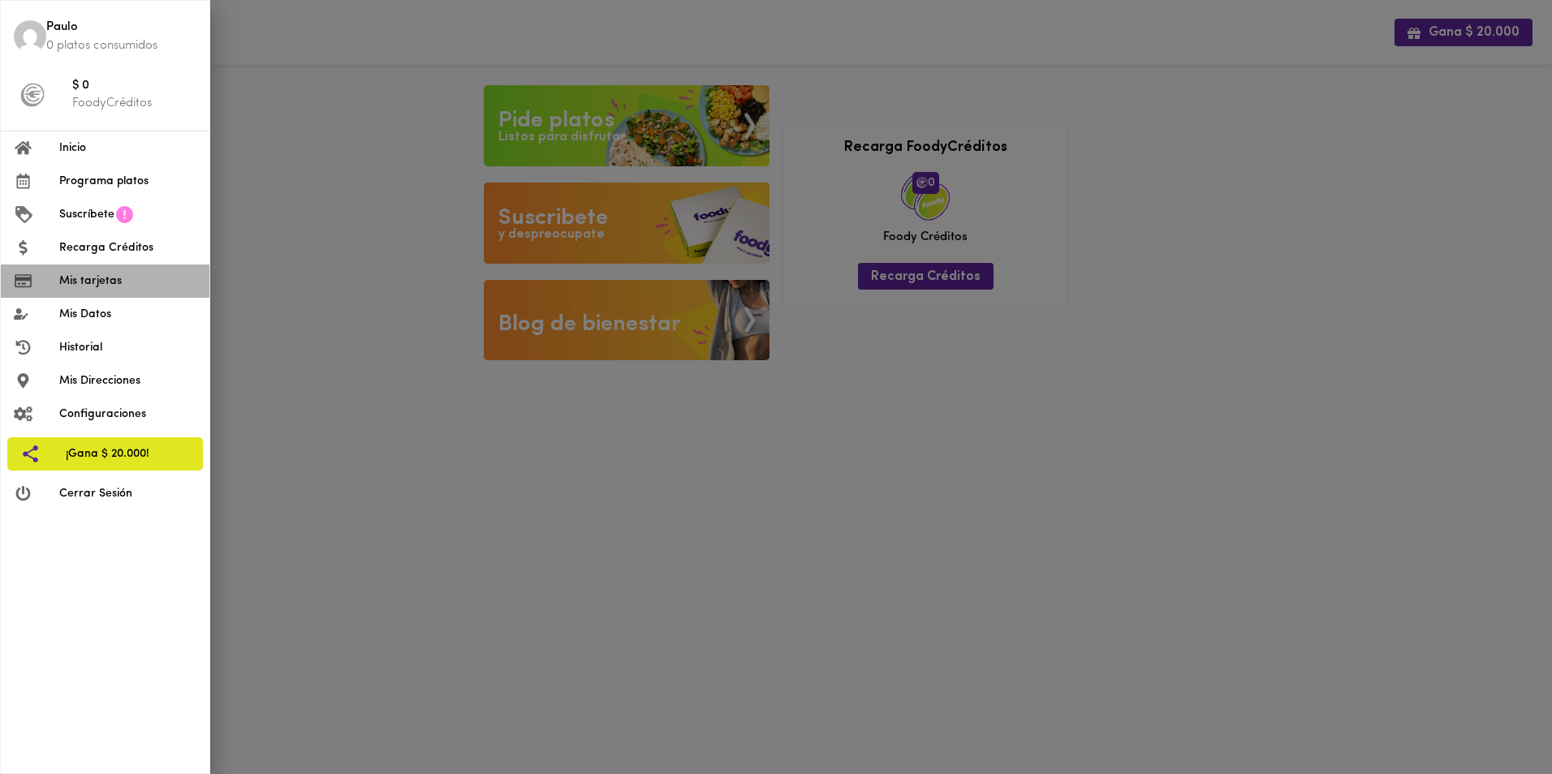
click at [74, 282] on span "Mis tarjetas" at bounding box center [127, 281] width 137 height 17
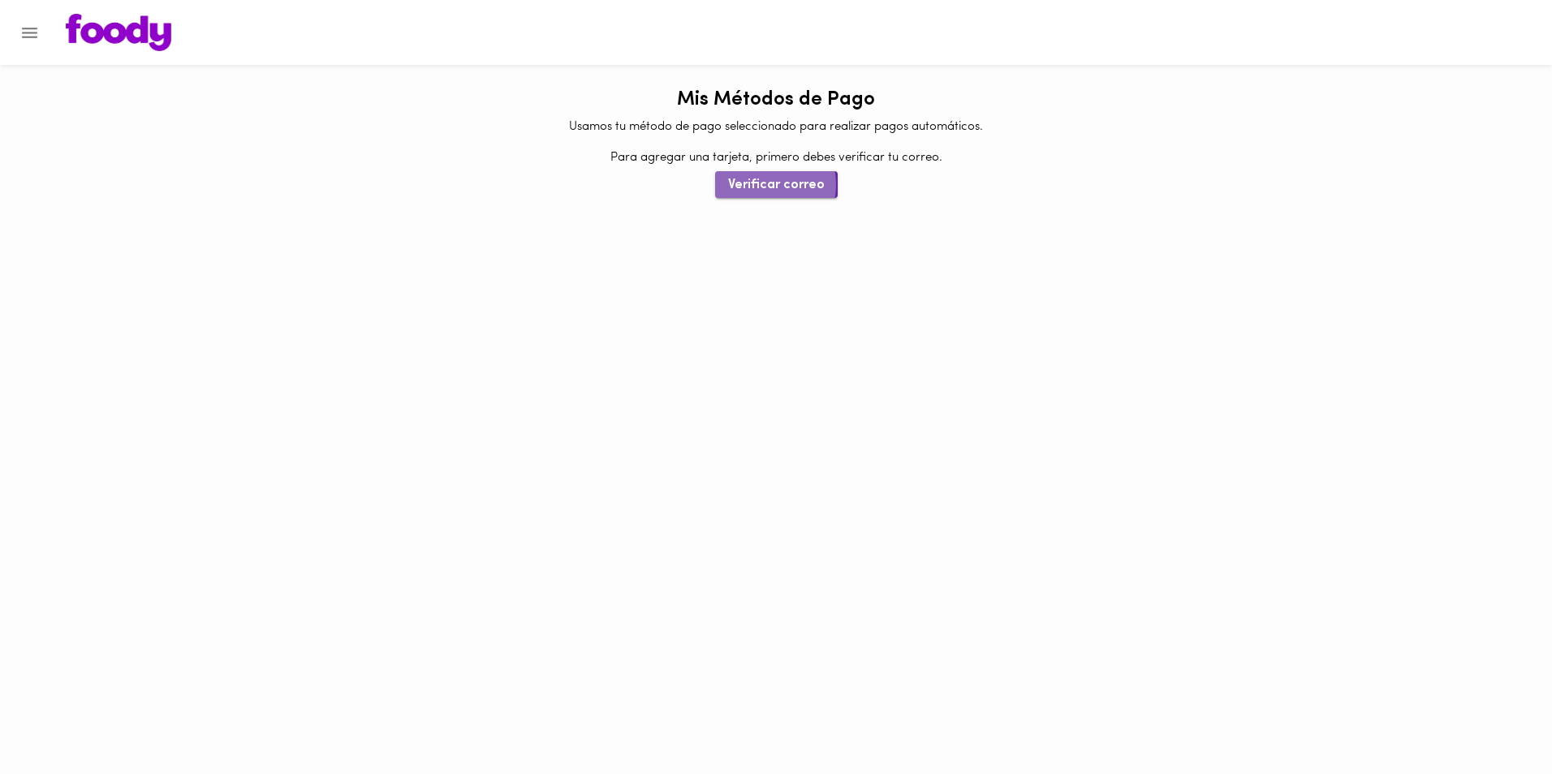
click at [761, 184] on span "Verificar correo" at bounding box center [776, 185] width 97 height 15
click at [32, 32] on icon "Menu" at bounding box center [29, 33] width 15 height 11
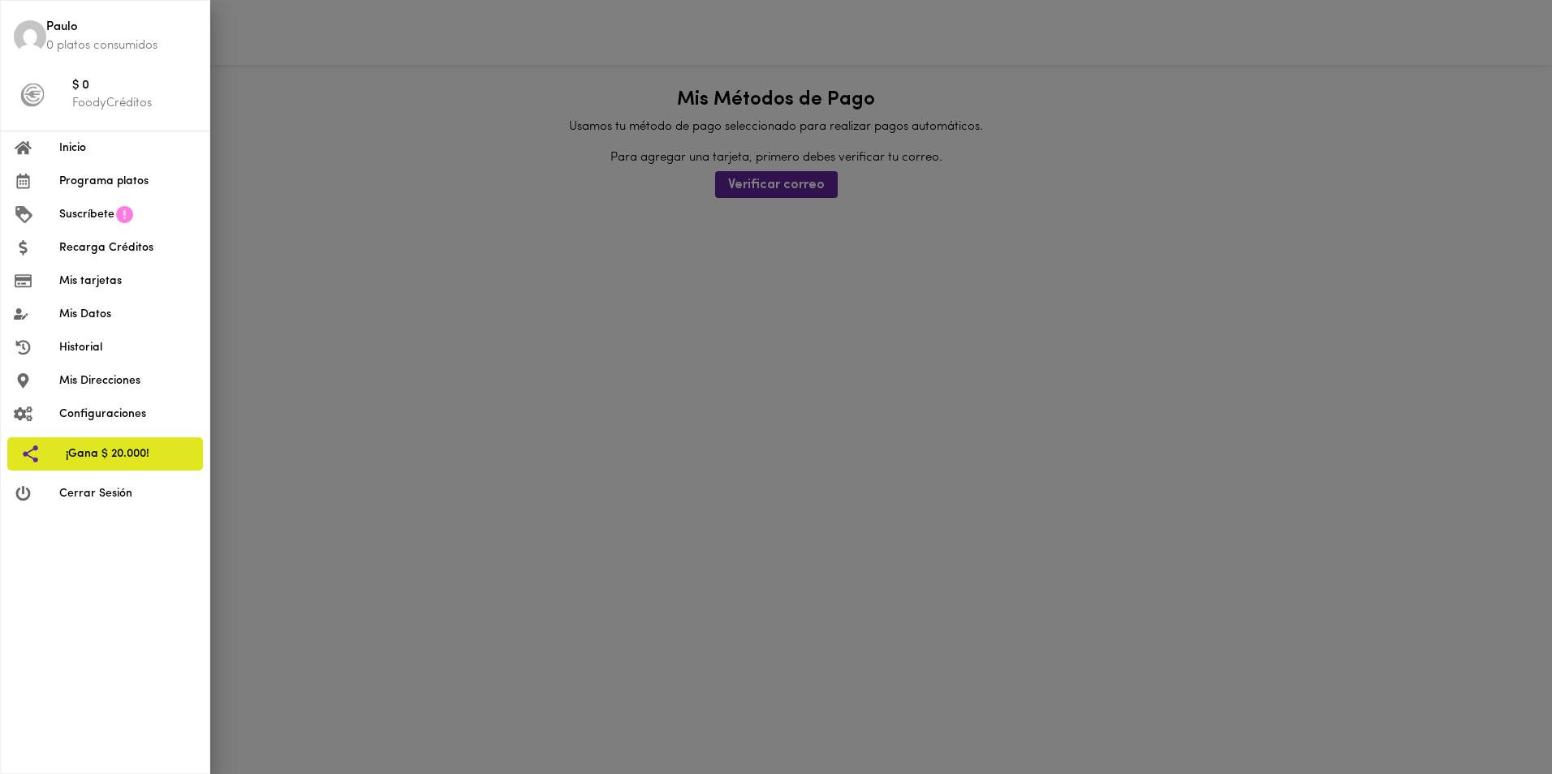
click at [72, 149] on span "Inicio" at bounding box center [127, 148] width 137 height 17
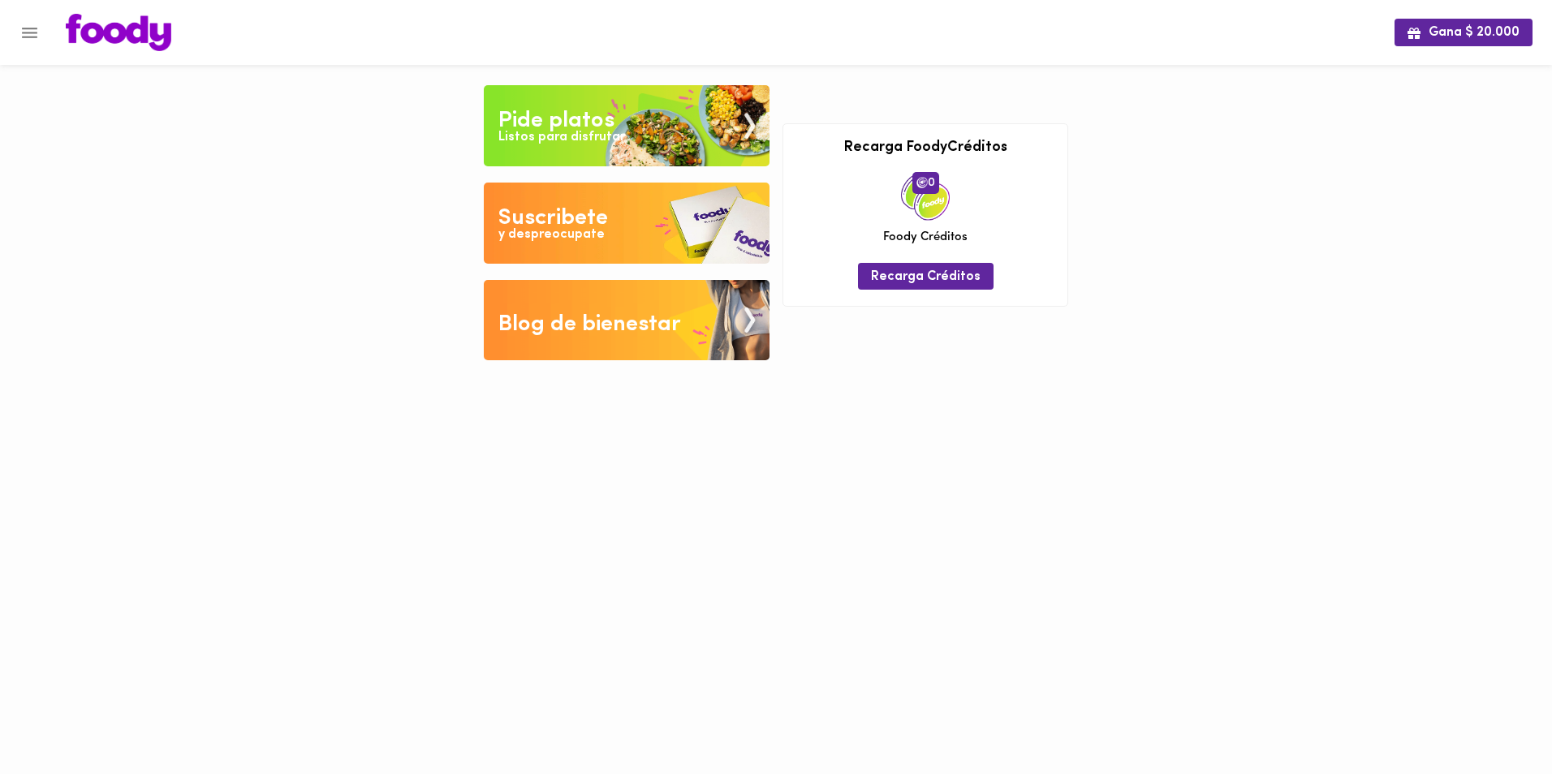
click at [537, 230] on div "y despreocupate" at bounding box center [551, 235] width 106 height 19
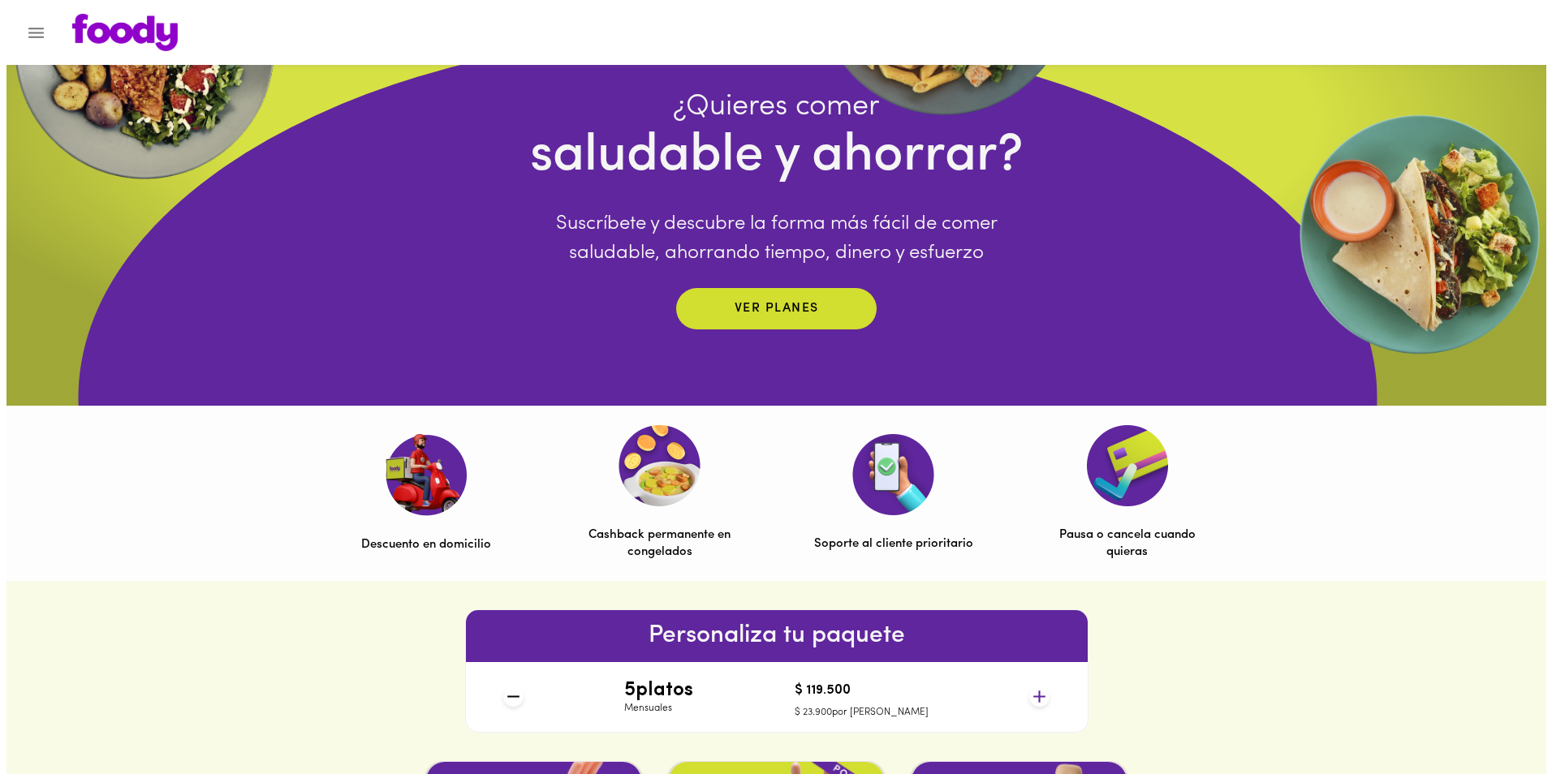
scroll to position [81, 0]
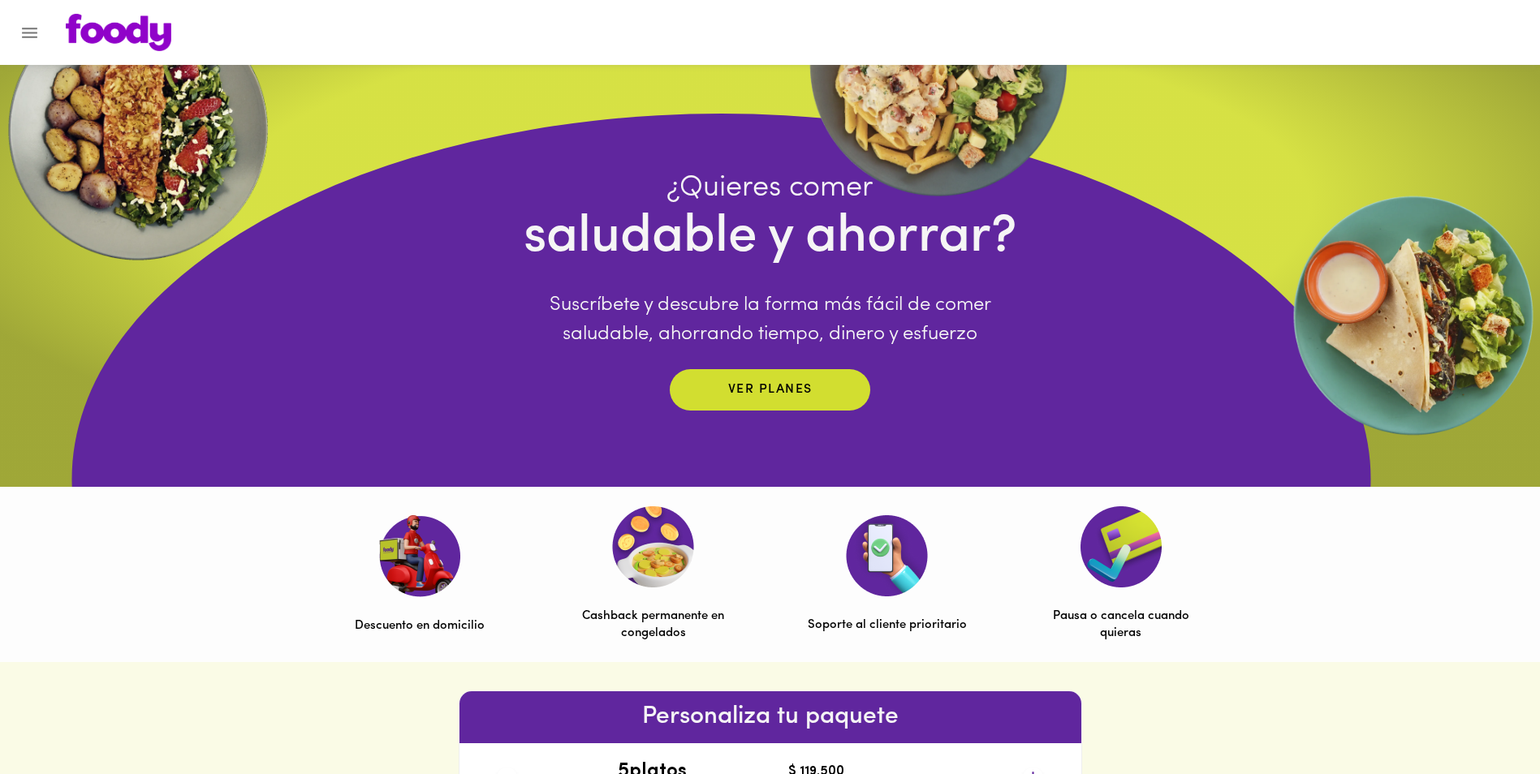
click at [24, 37] on icon "Menu" at bounding box center [29, 33] width 15 height 11
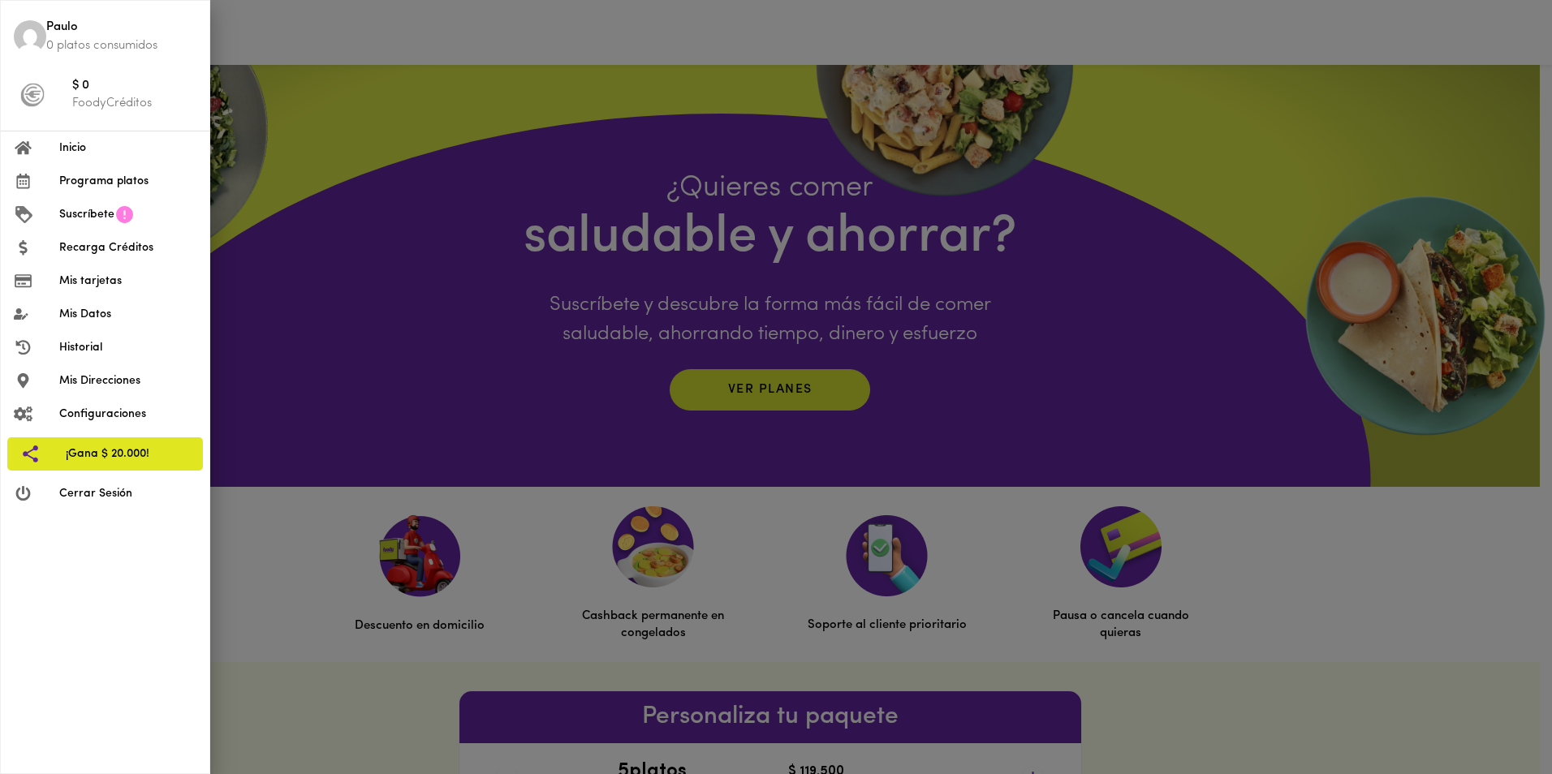
click at [74, 149] on span "Inicio" at bounding box center [127, 148] width 137 height 17
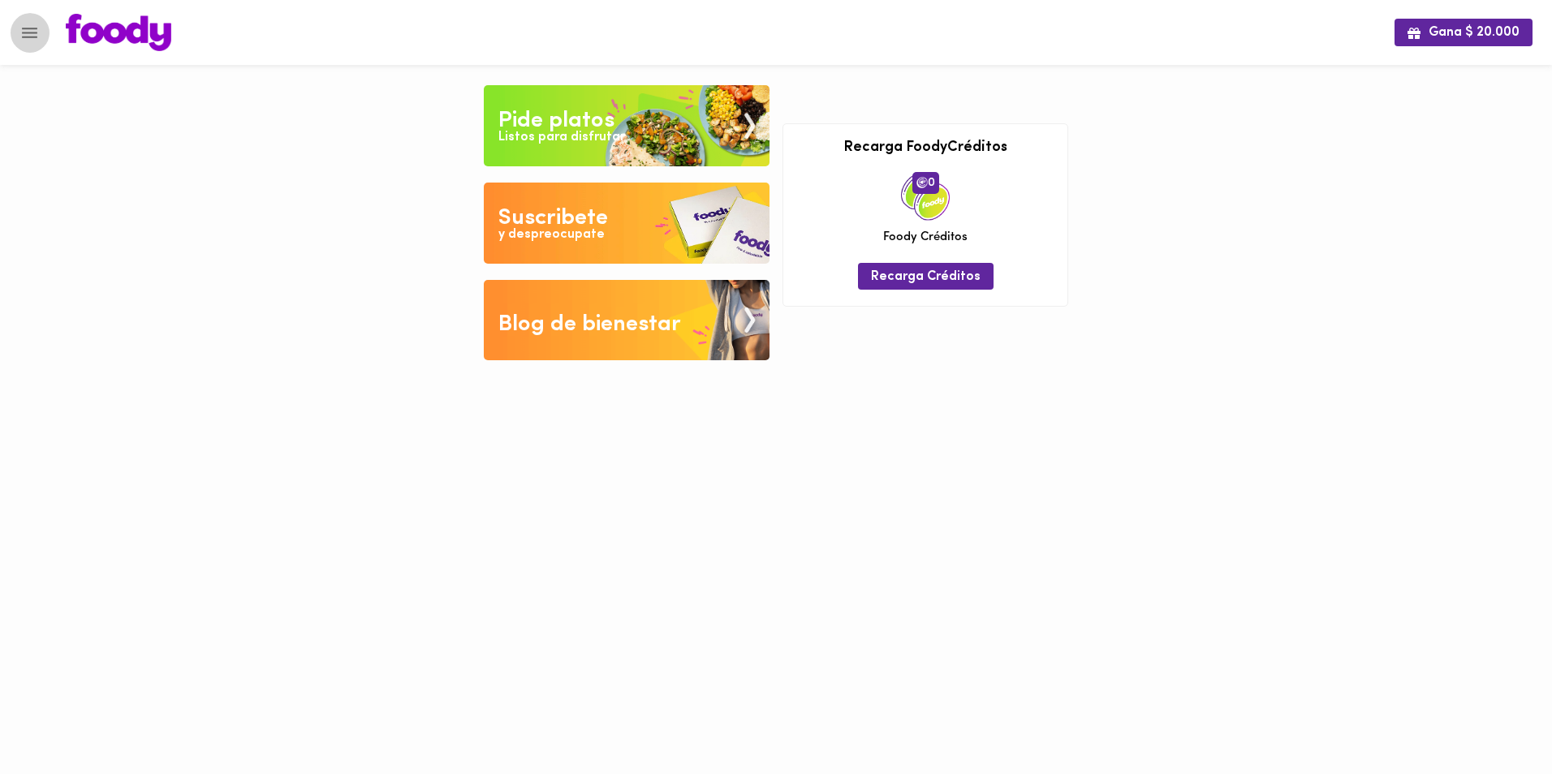
click at [30, 39] on icon "Menu" at bounding box center [29, 33] width 20 height 20
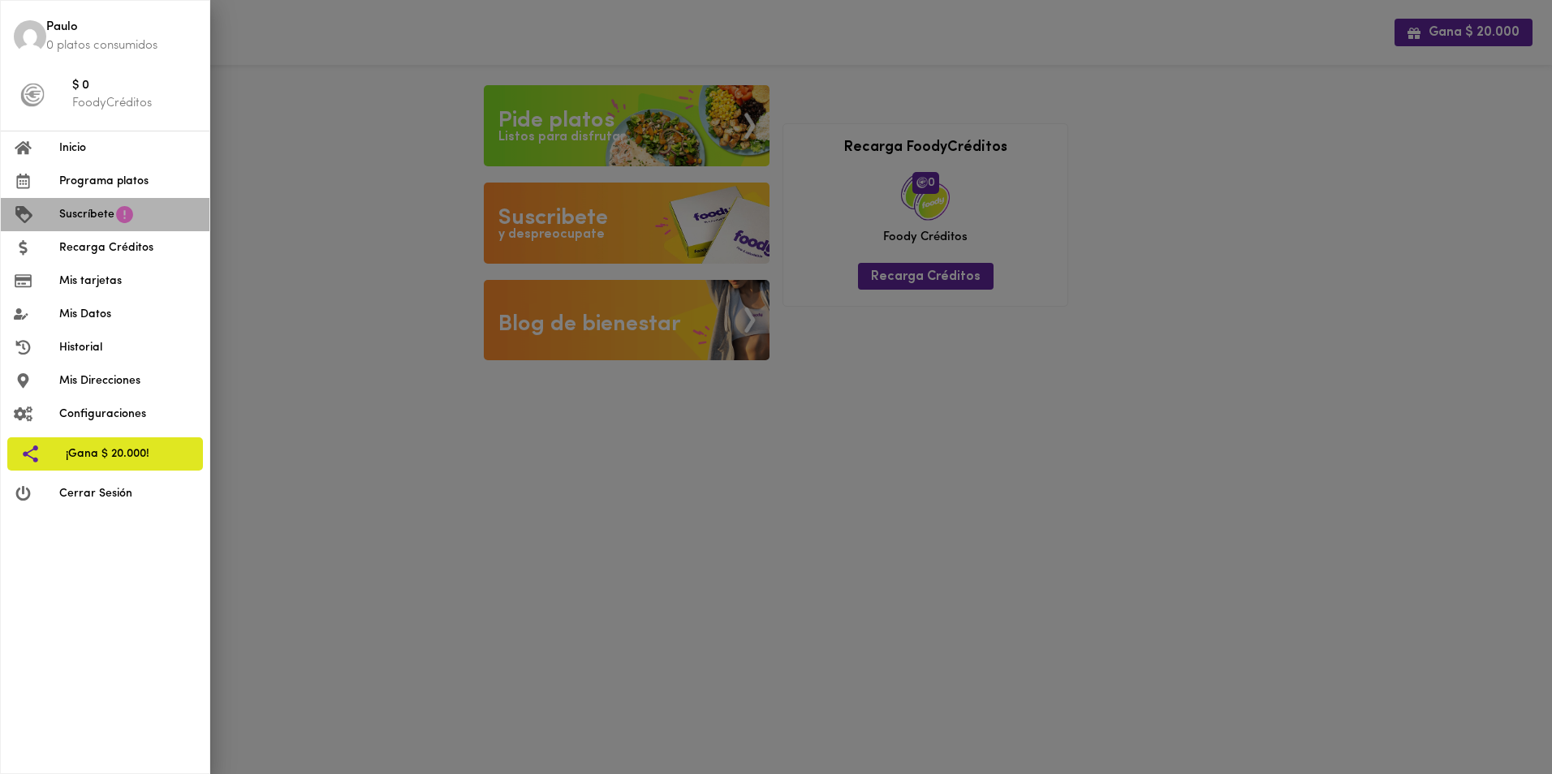
click at [89, 217] on span "Suscríbete" at bounding box center [86, 214] width 55 height 17
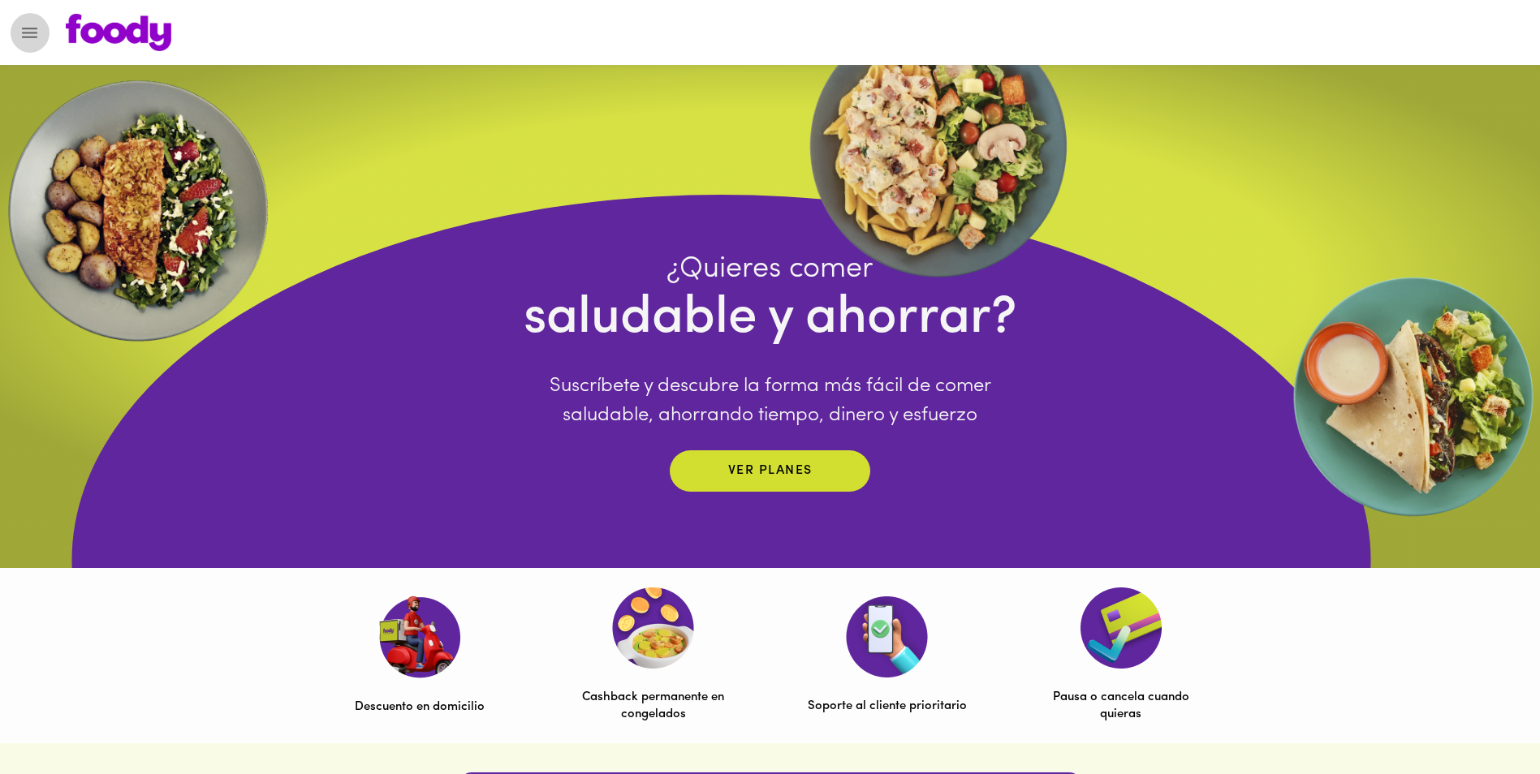
click at [25, 27] on icon "Menu" at bounding box center [29, 33] width 20 height 20
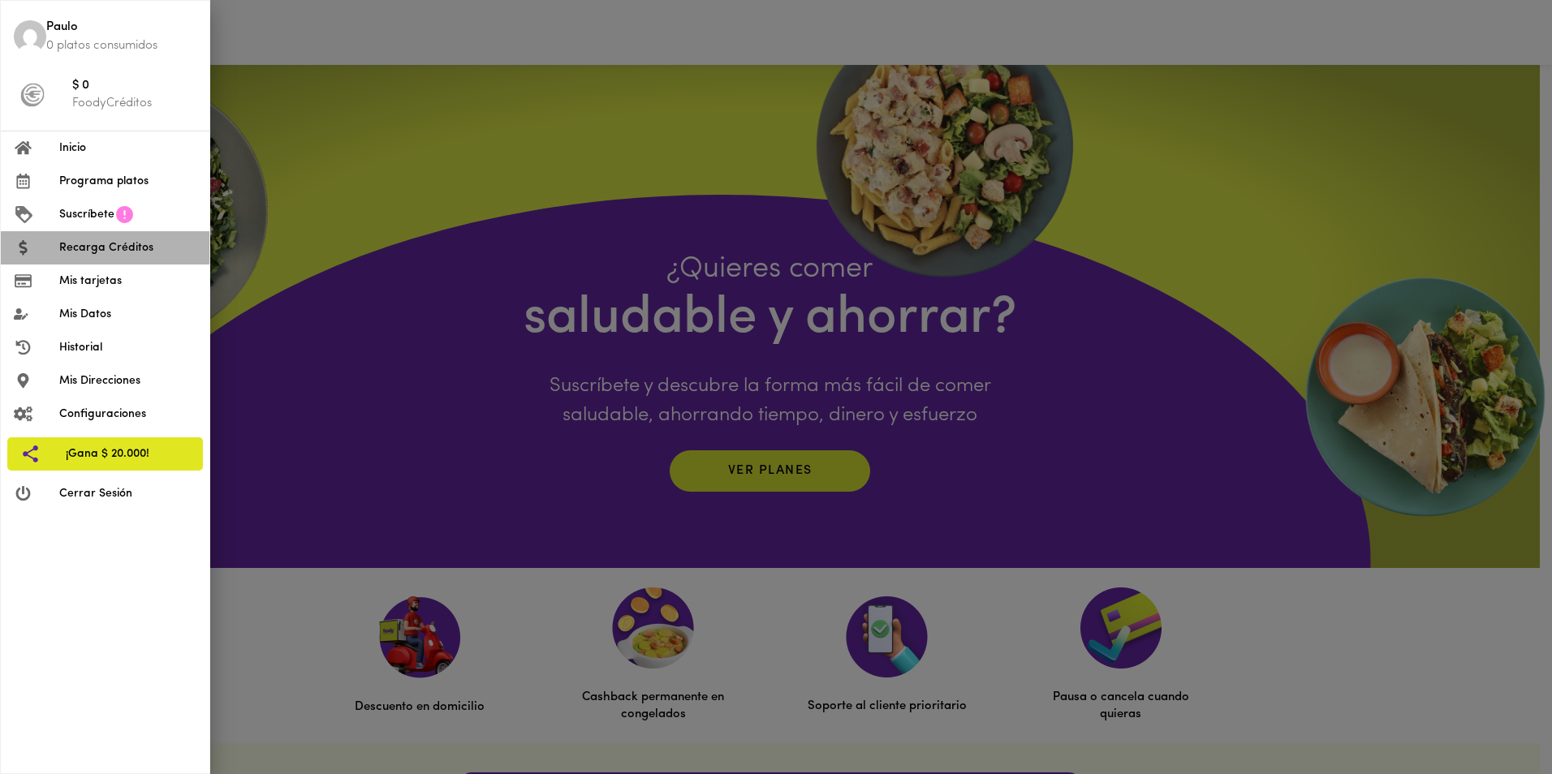
click at [87, 243] on span "Recarga Créditos" at bounding box center [127, 247] width 137 height 17
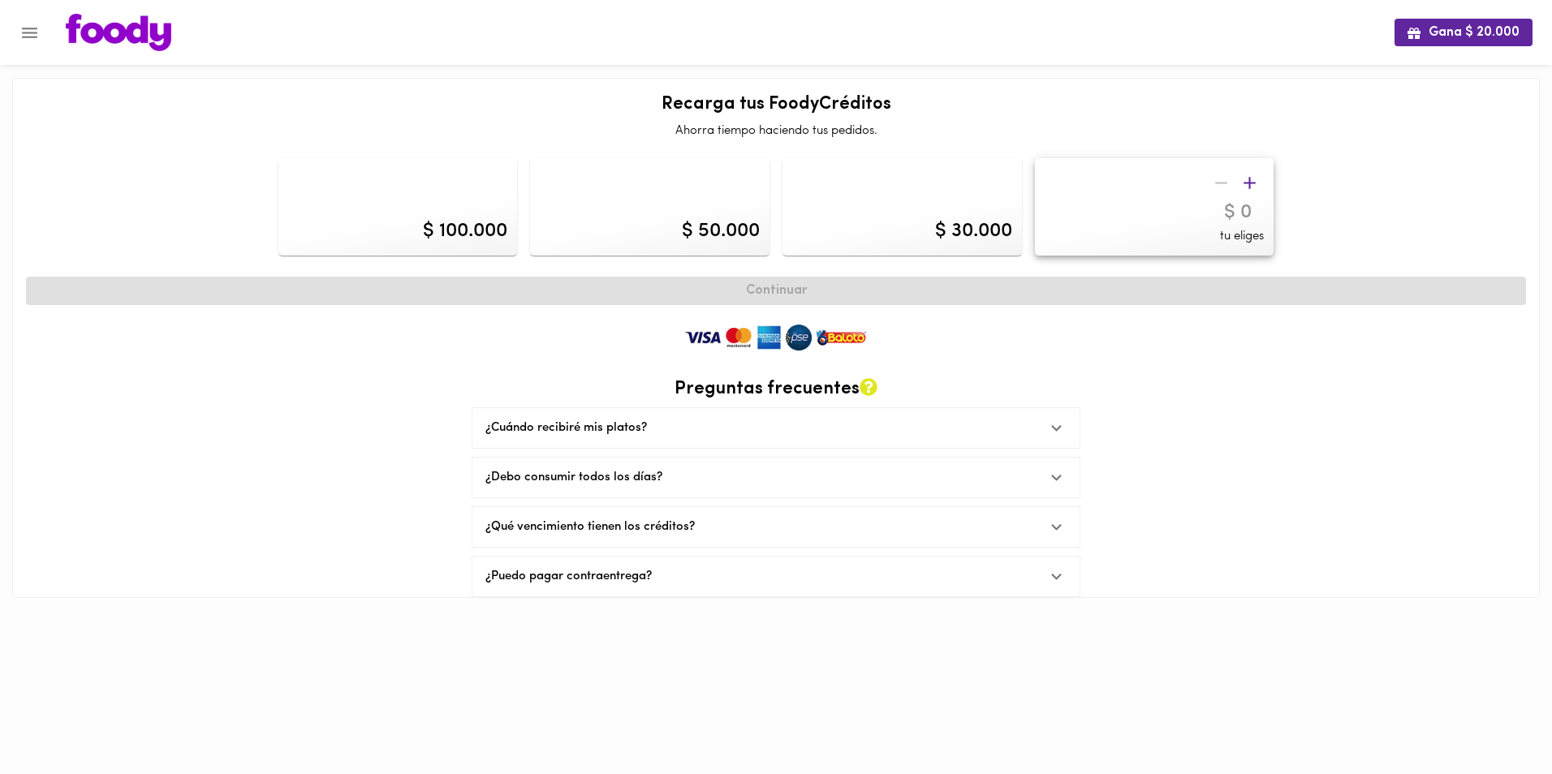
click at [452, 223] on div "$ 100.000" at bounding box center [465, 232] width 84 height 28
type input "100000"
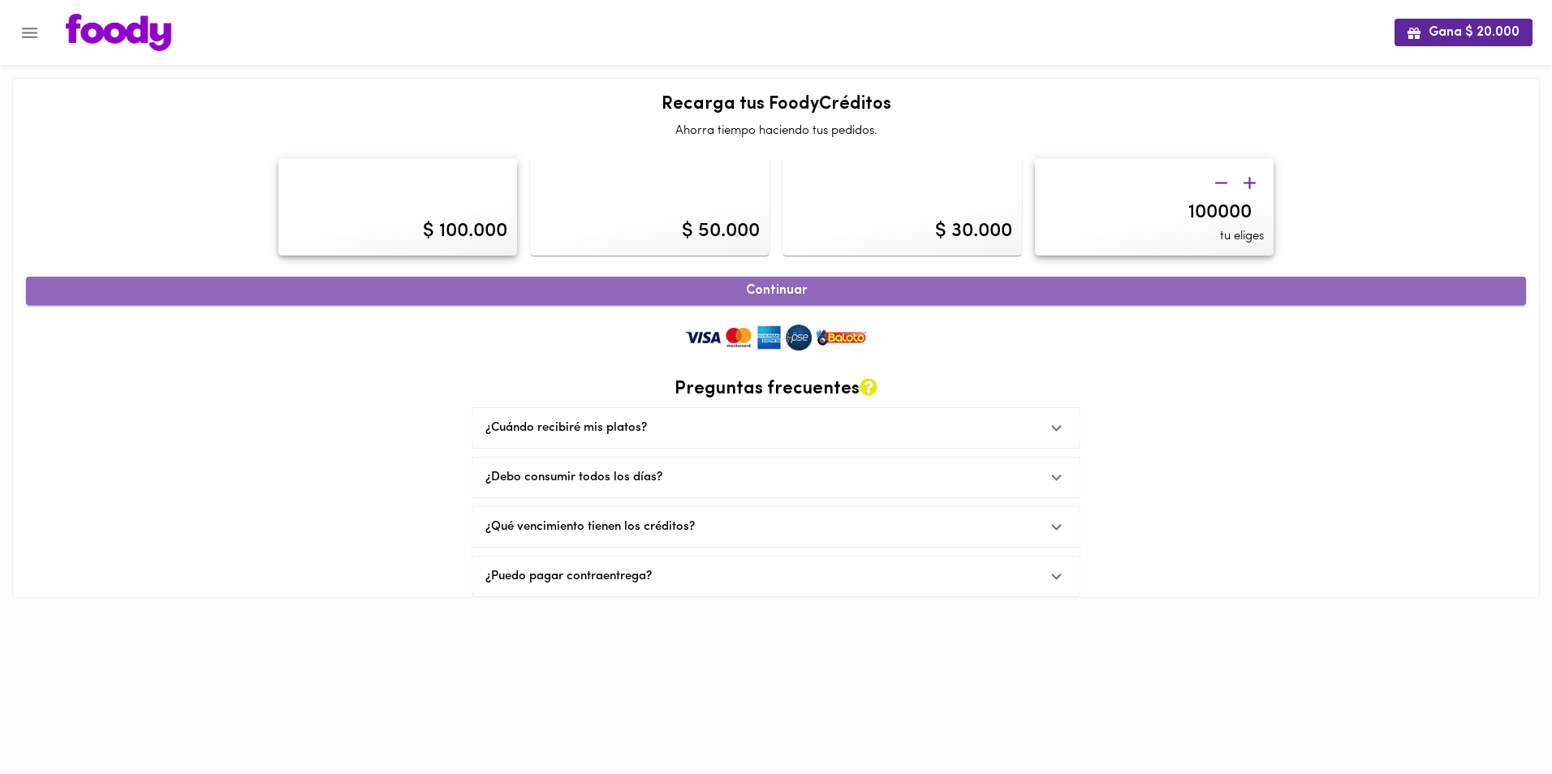
click at [761, 291] on span "Continuar" at bounding box center [776, 290] width 1464 height 15
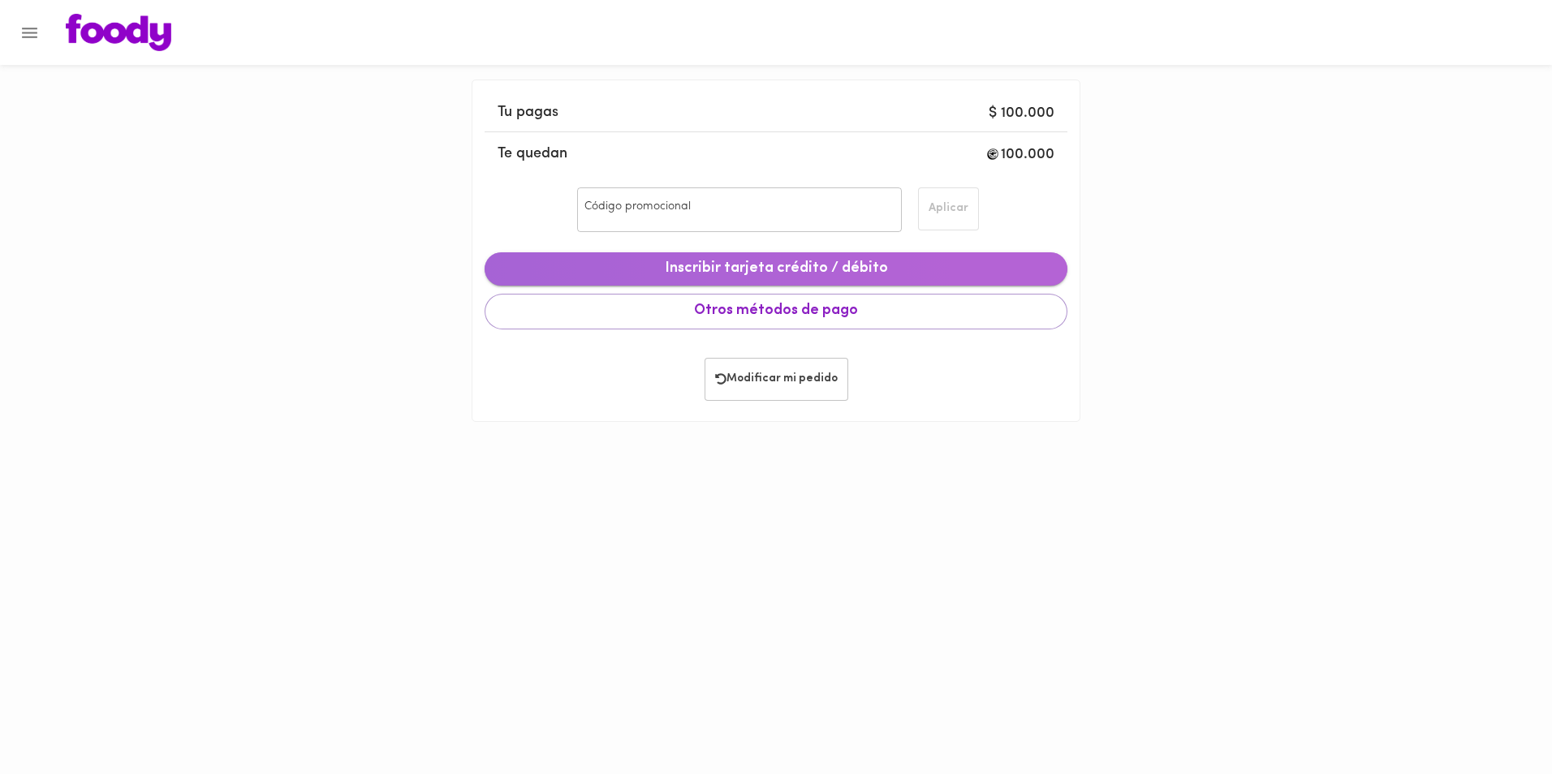
click at [732, 272] on span "Inscribir tarjeta crédito / débito" at bounding box center [776, 270] width 557 height 18
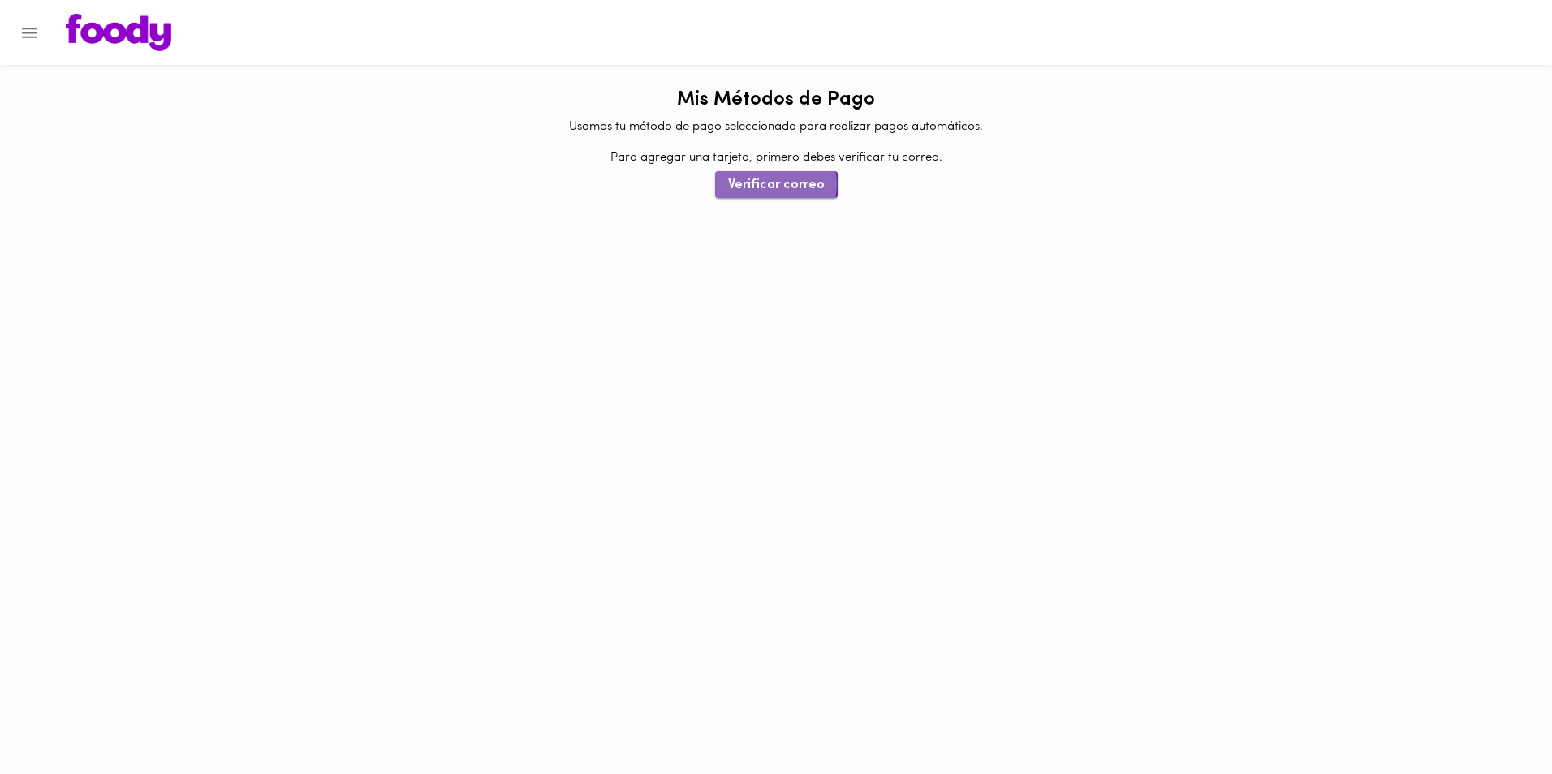
click at [772, 184] on span "Verificar correo" at bounding box center [776, 185] width 97 height 15
click at [25, 30] on icon "Menu" at bounding box center [29, 33] width 20 height 20
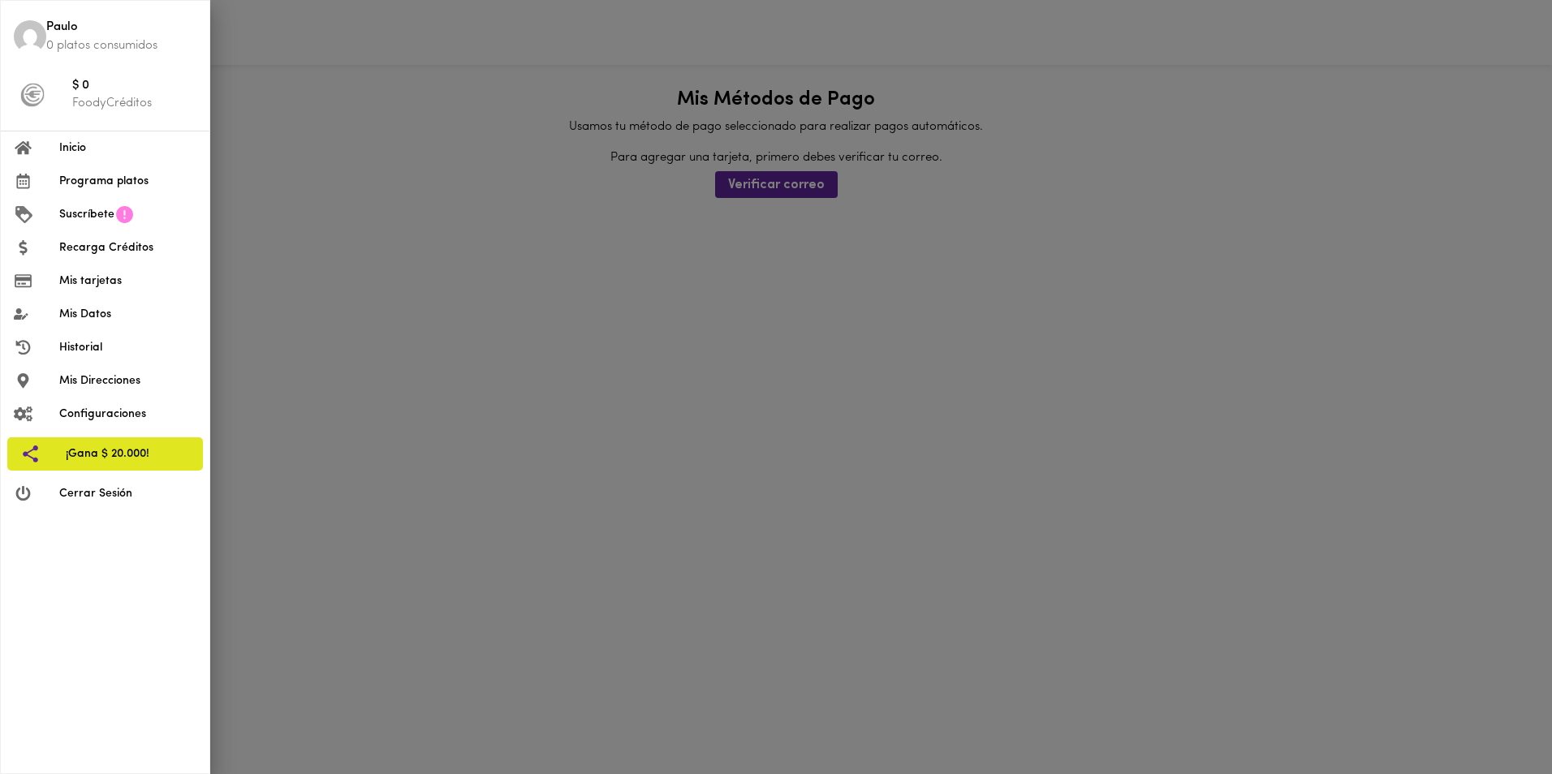
click at [81, 319] on span "Mis Datos" at bounding box center [127, 314] width 137 height 17
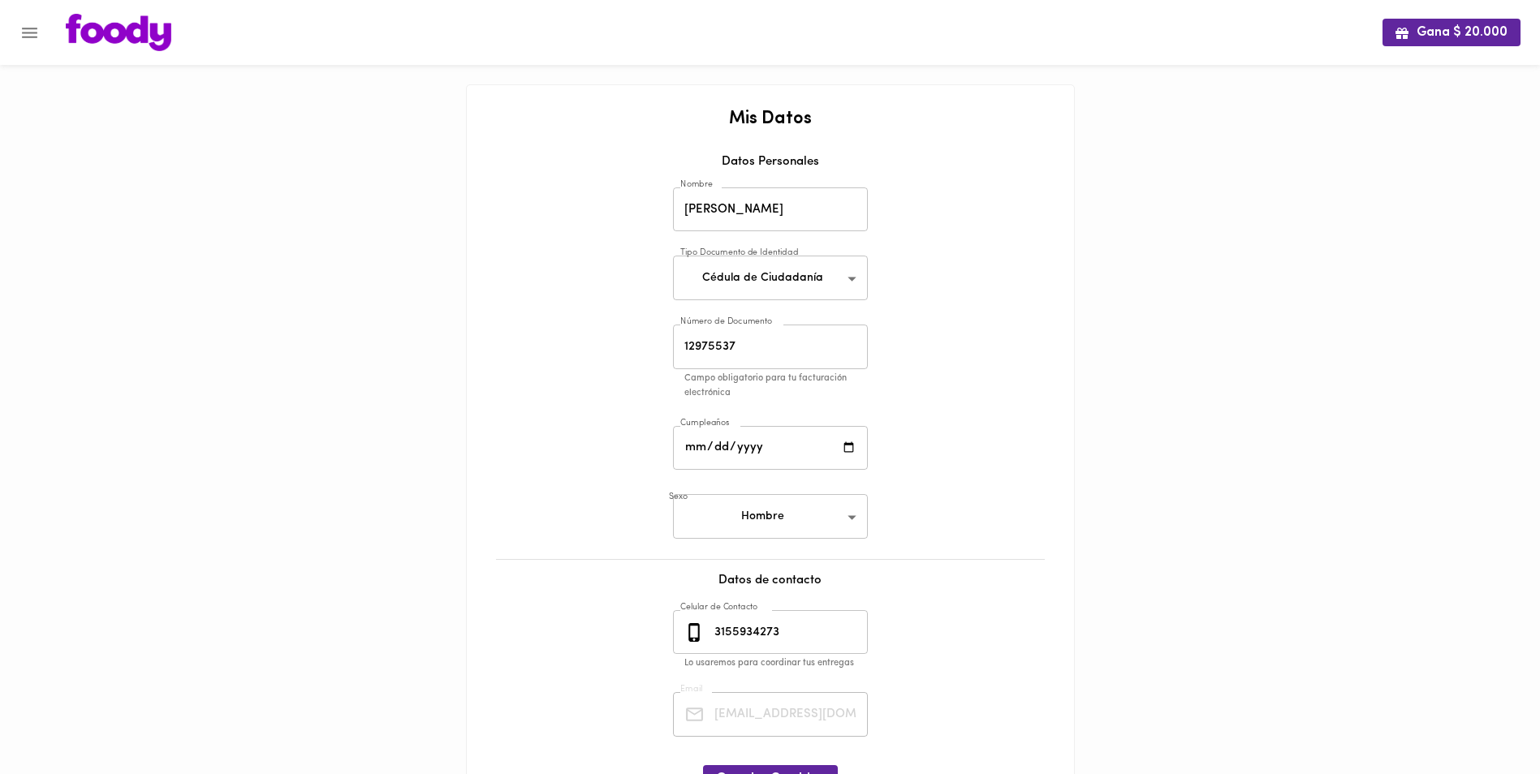
click at [614, 693] on div "Mis Datos Datos Personales Nombre [PERSON_NAME] Nombre Tipo Documento de Identi…" at bounding box center [770, 459] width 575 height 699
click at [23, 33] on icon "Menu" at bounding box center [29, 33] width 15 height 11
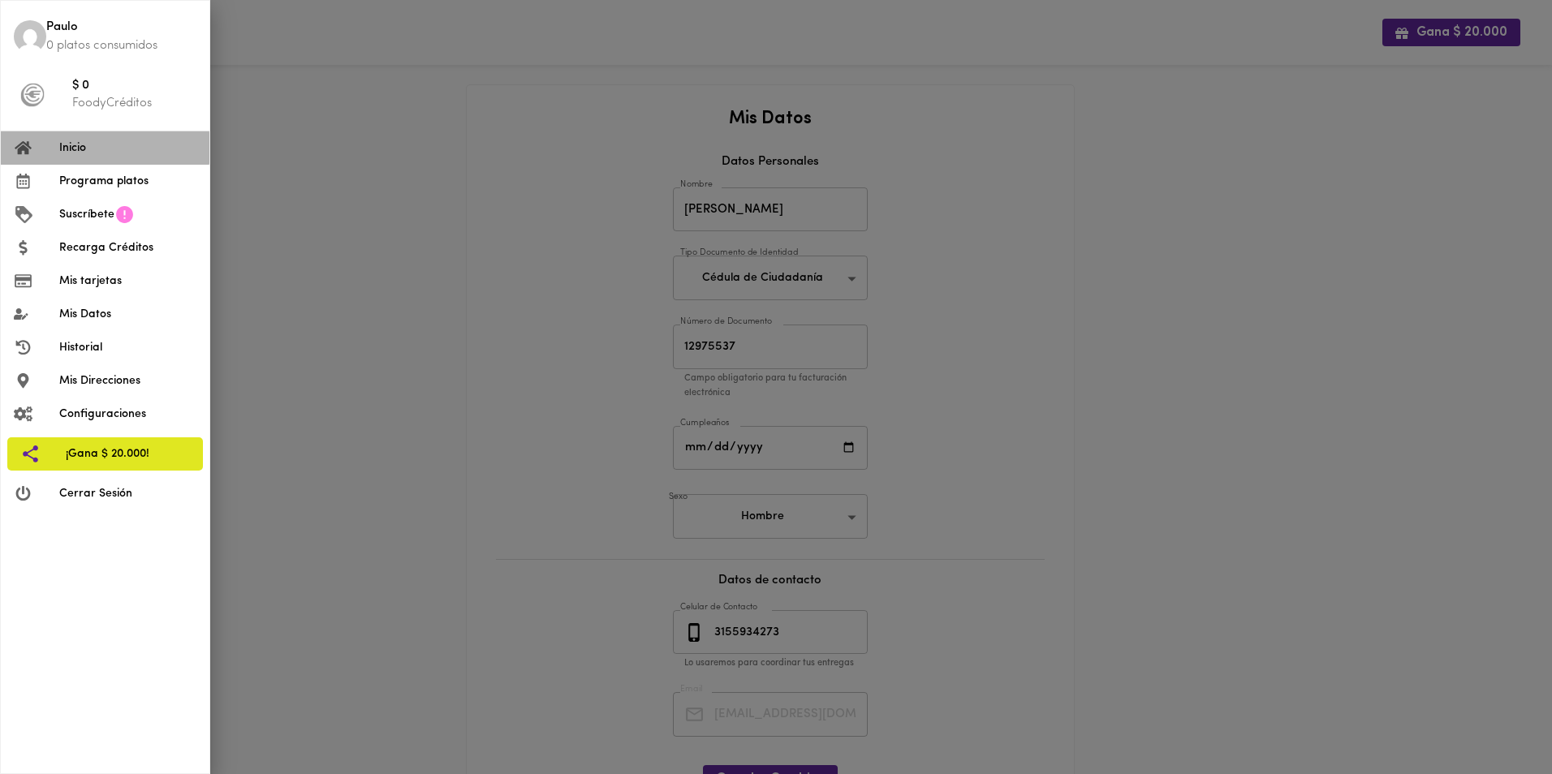
click at [68, 148] on span "Inicio" at bounding box center [127, 148] width 137 height 17
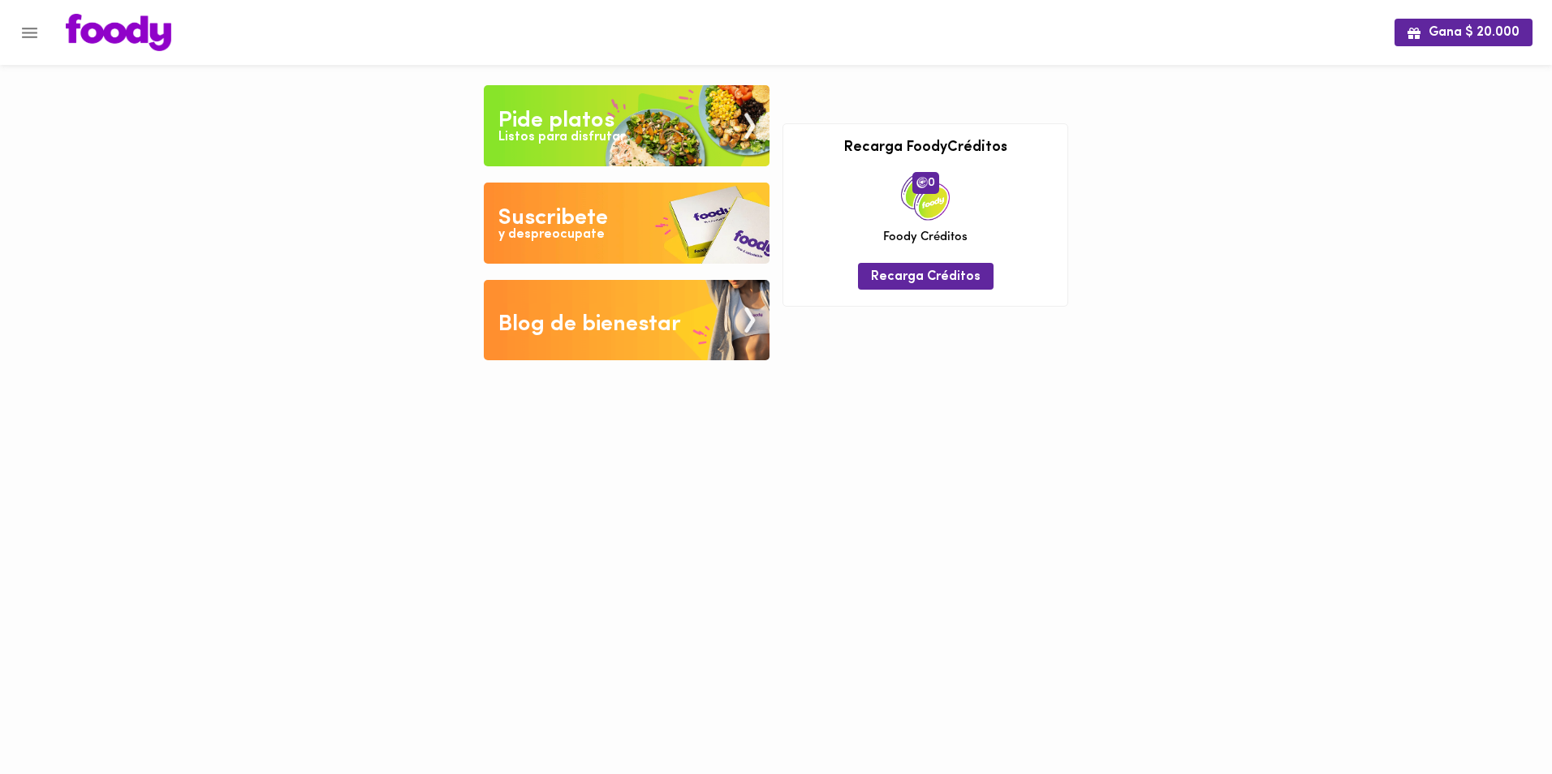
click at [25, 34] on icon "Menu" at bounding box center [29, 33] width 20 height 20
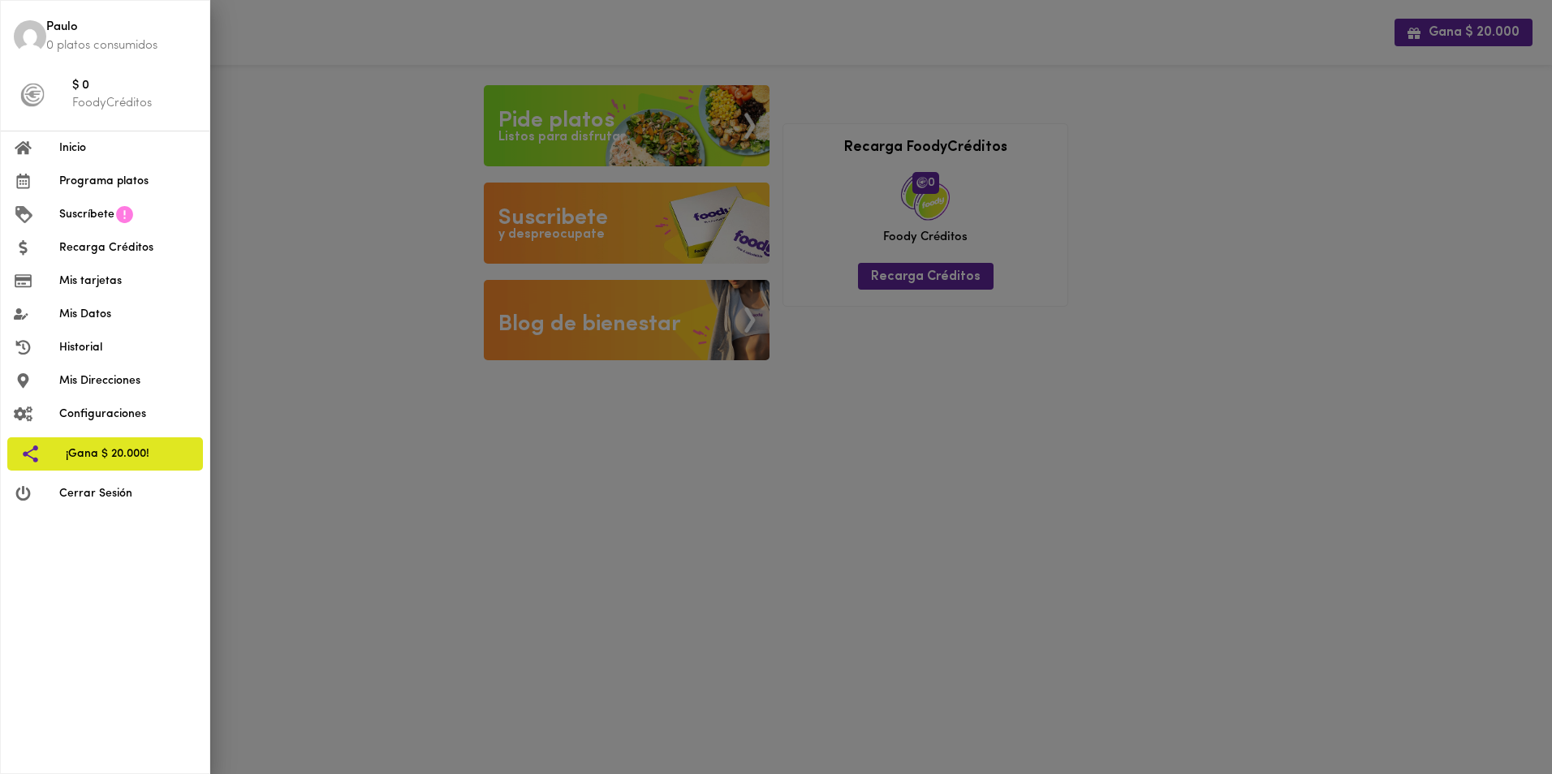
click at [28, 35] on img at bounding box center [30, 36] width 32 height 32
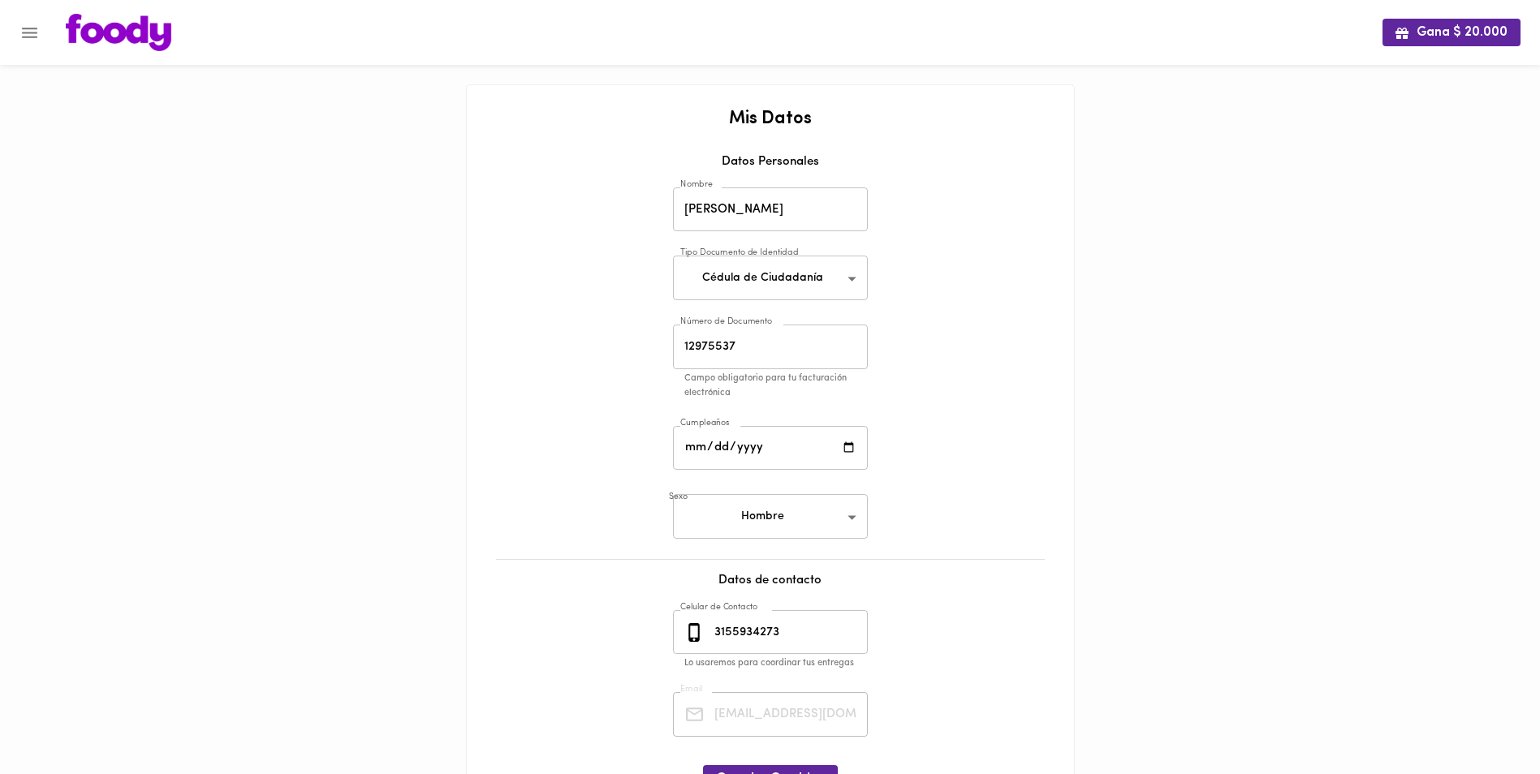
click at [32, 28] on icon "Menu" at bounding box center [29, 33] width 15 height 11
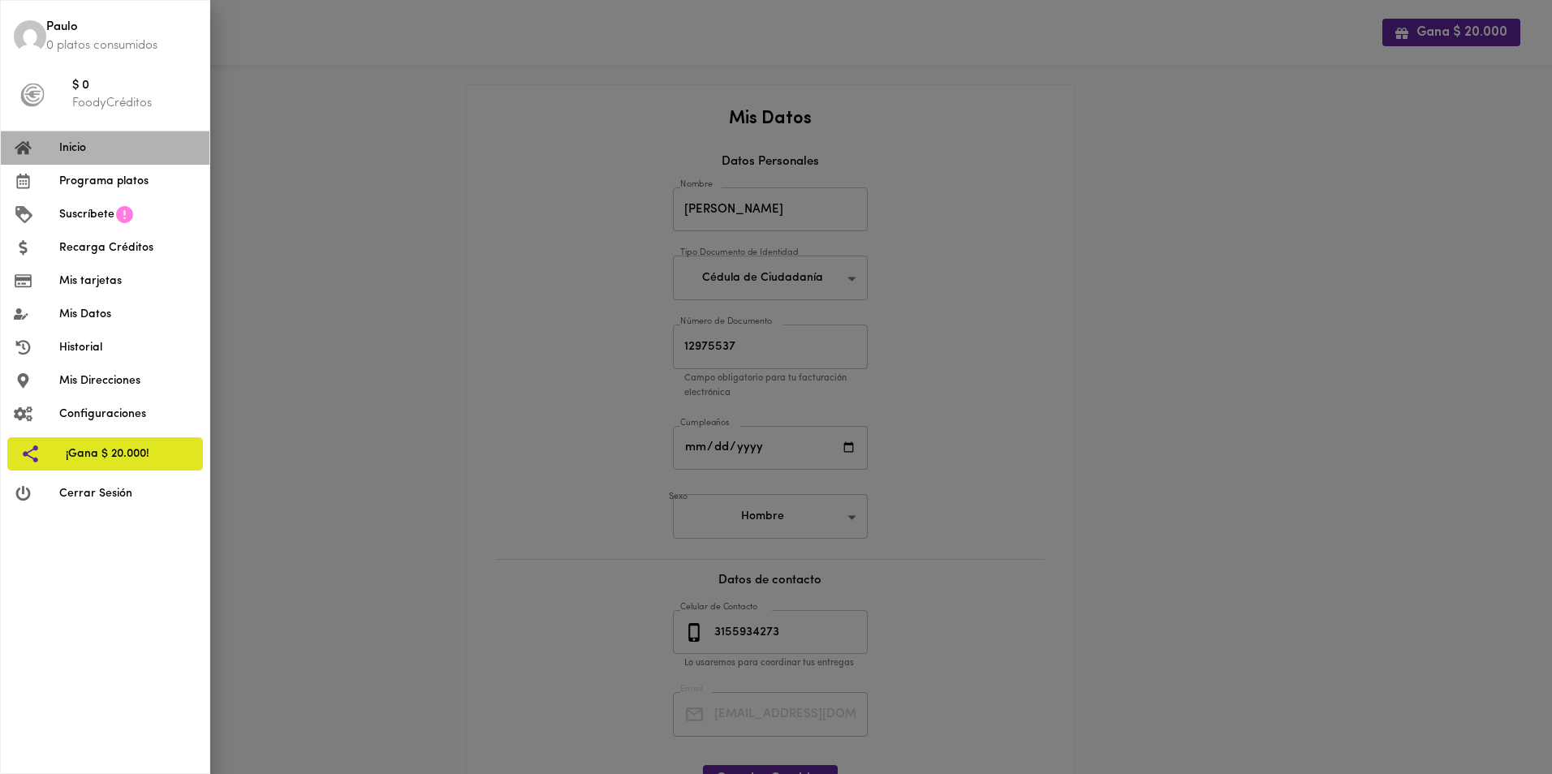
click at [71, 143] on span "Inicio" at bounding box center [127, 148] width 137 height 17
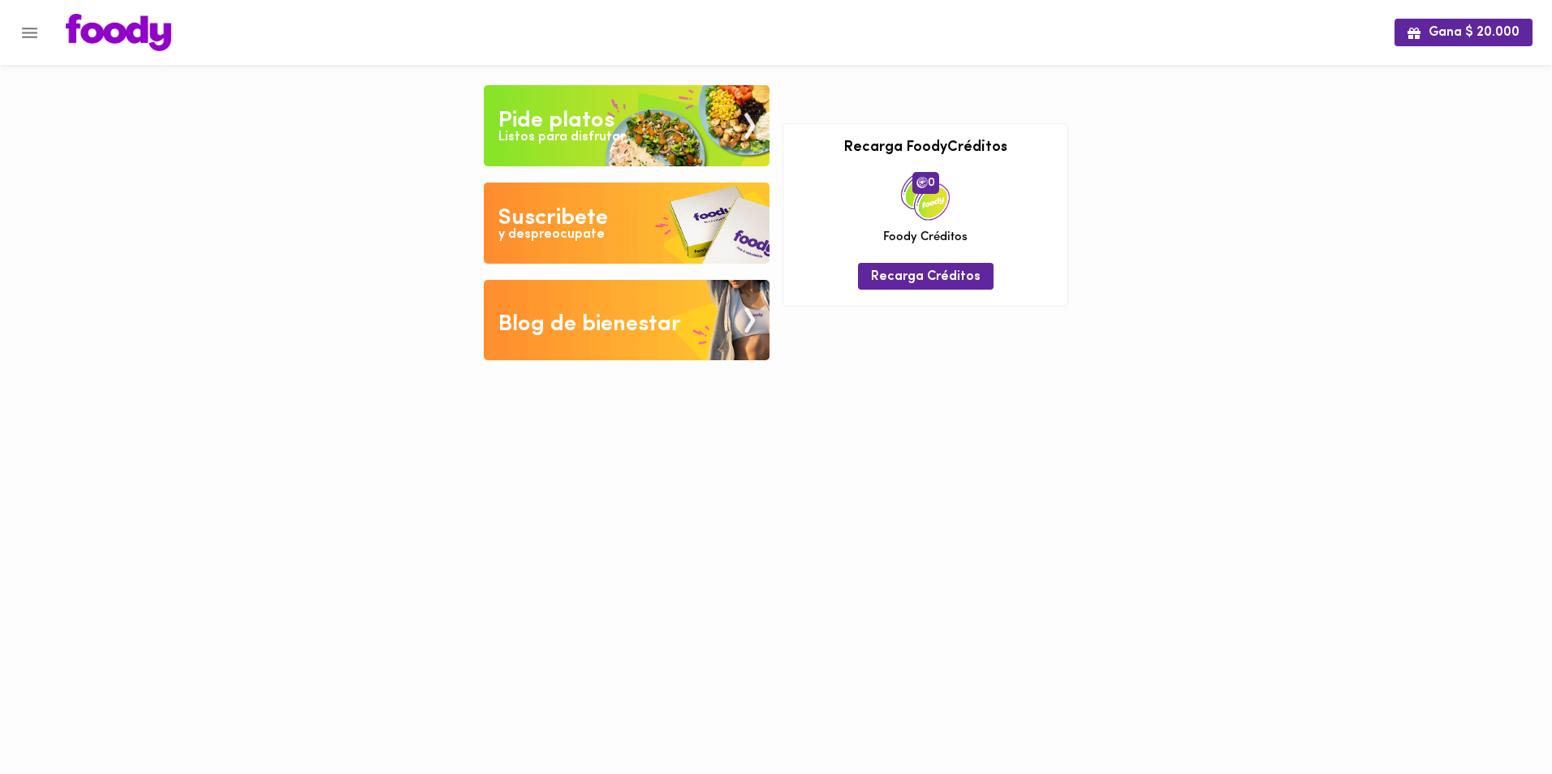
click at [35, 29] on icon "Menu" at bounding box center [29, 33] width 20 height 20
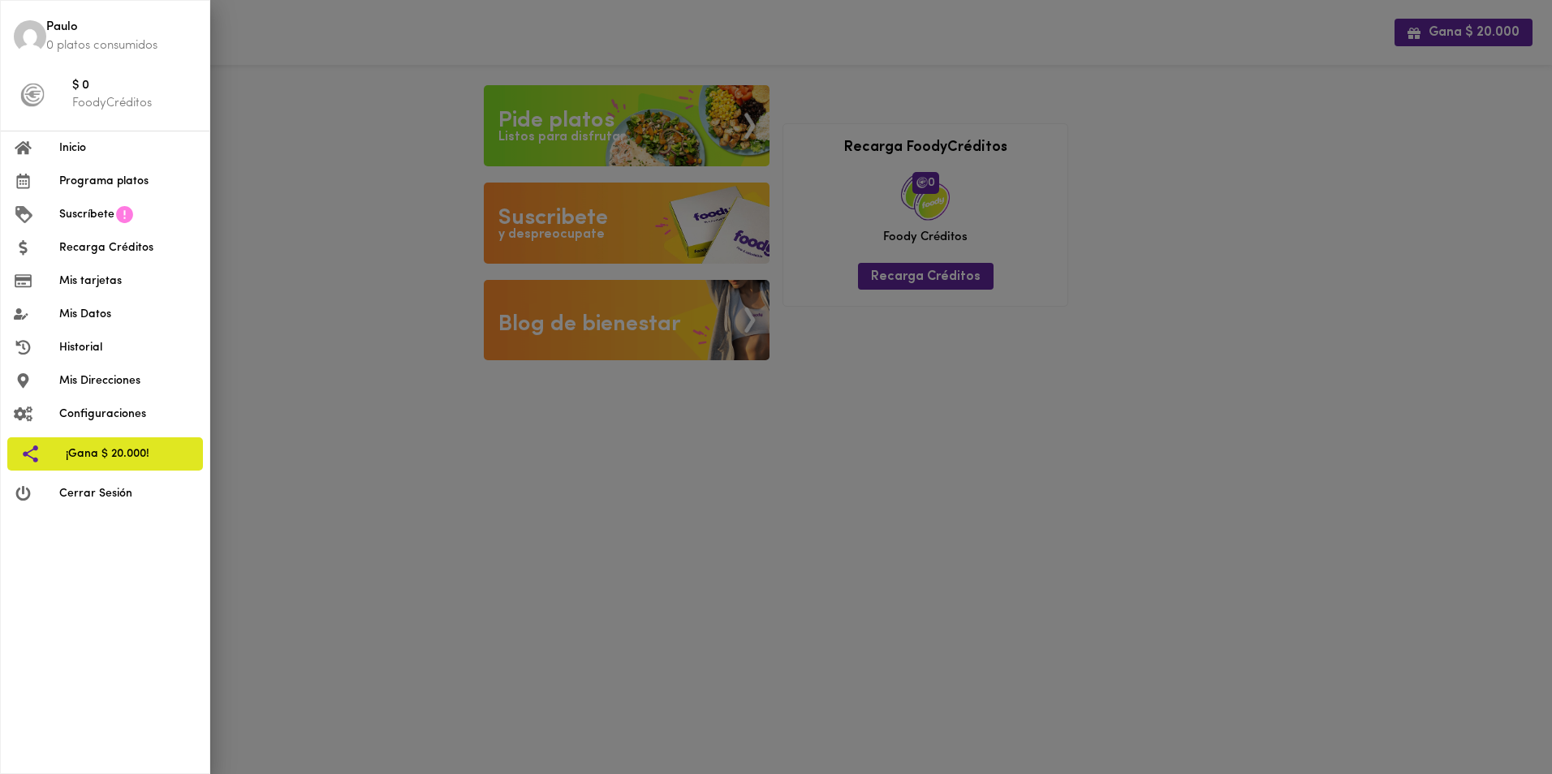
click at [85, 212] on span "Suscríbete" at bounding box center [86, 214] width 55 height 17
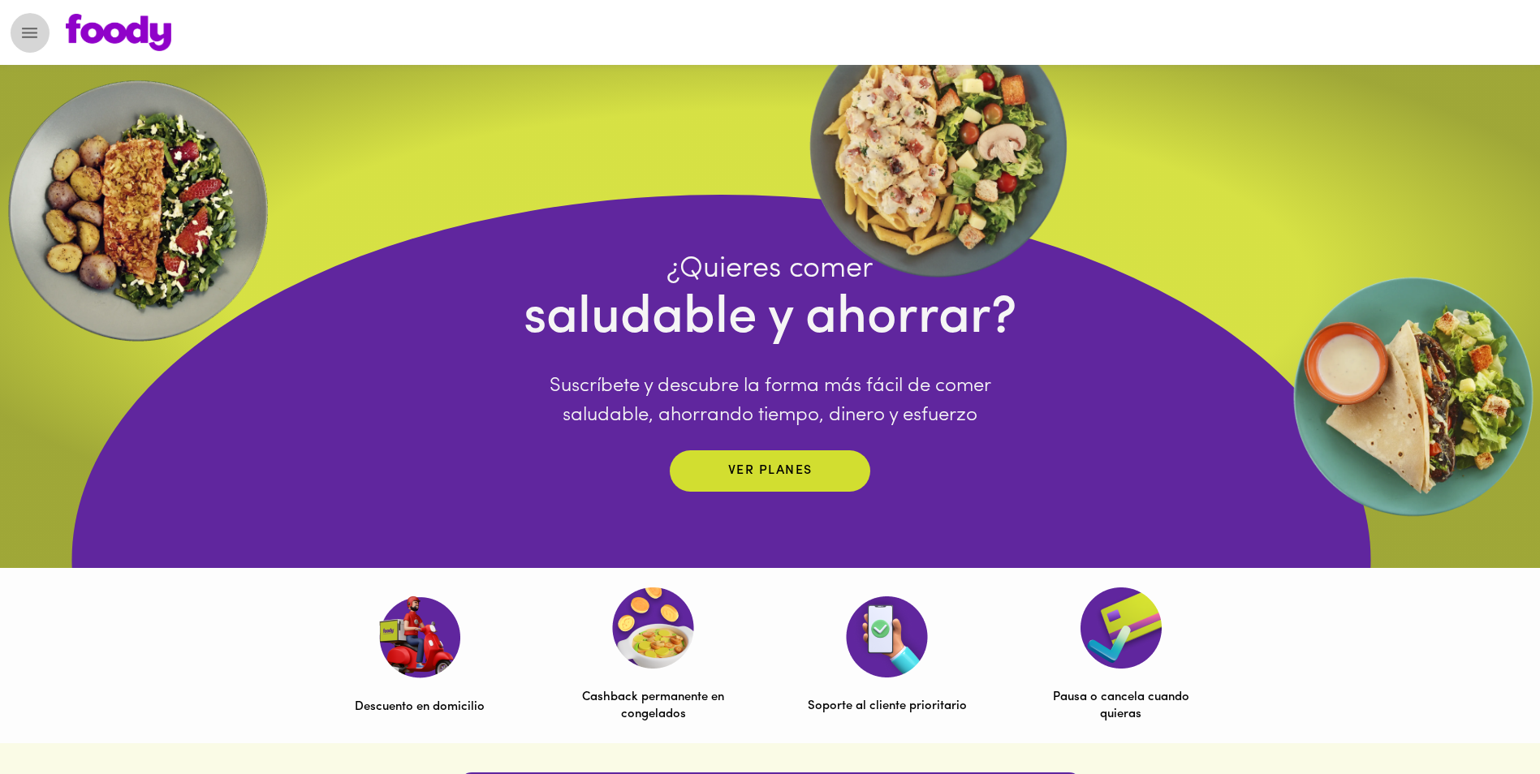
click at [30, 40] on icon "Menu" at bounding box center [29, 33] width 20 height 20
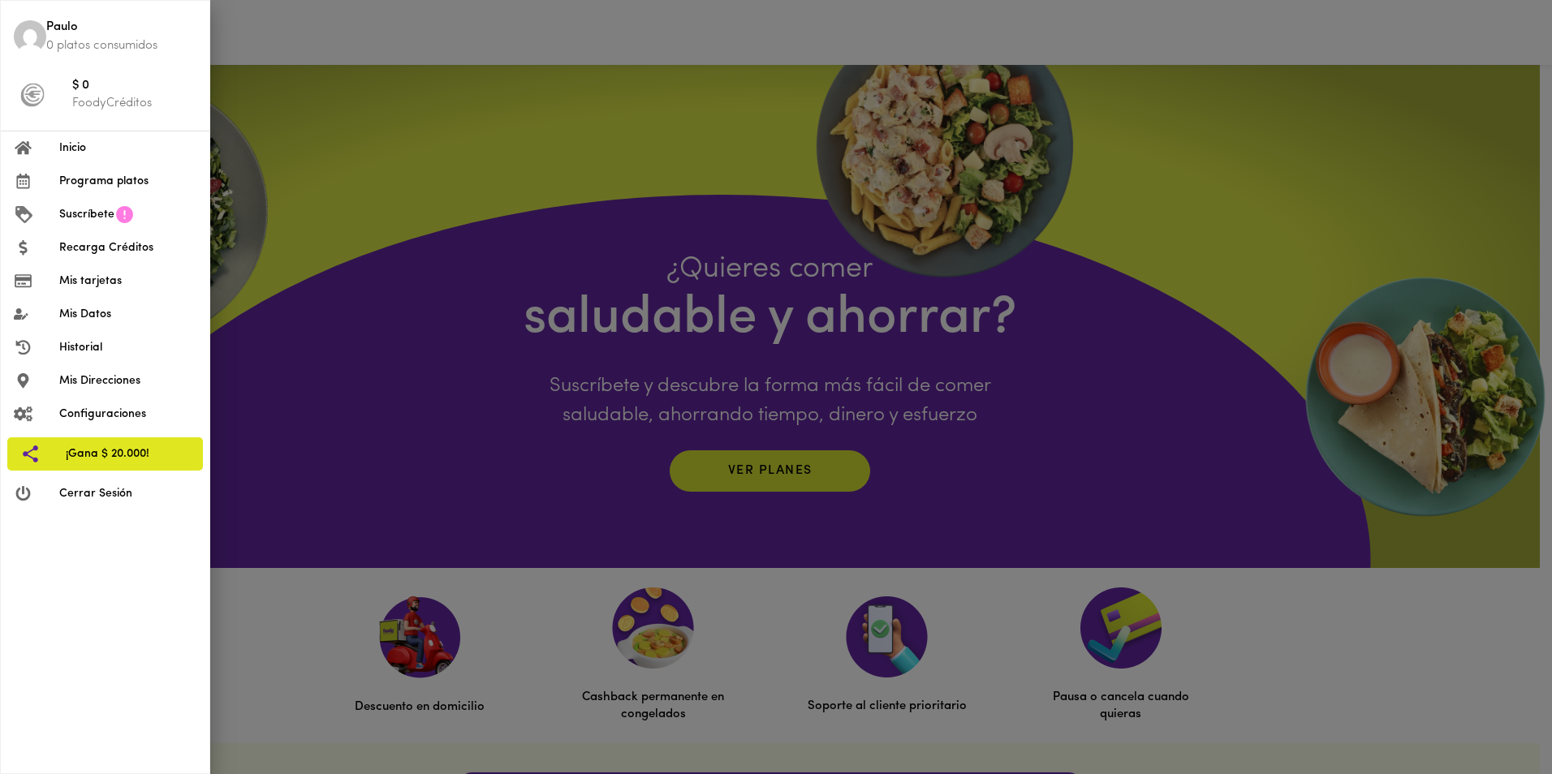
click at [87, 311] on span "Mis Datos" at bounding box center [127, 314] width 137 height 17
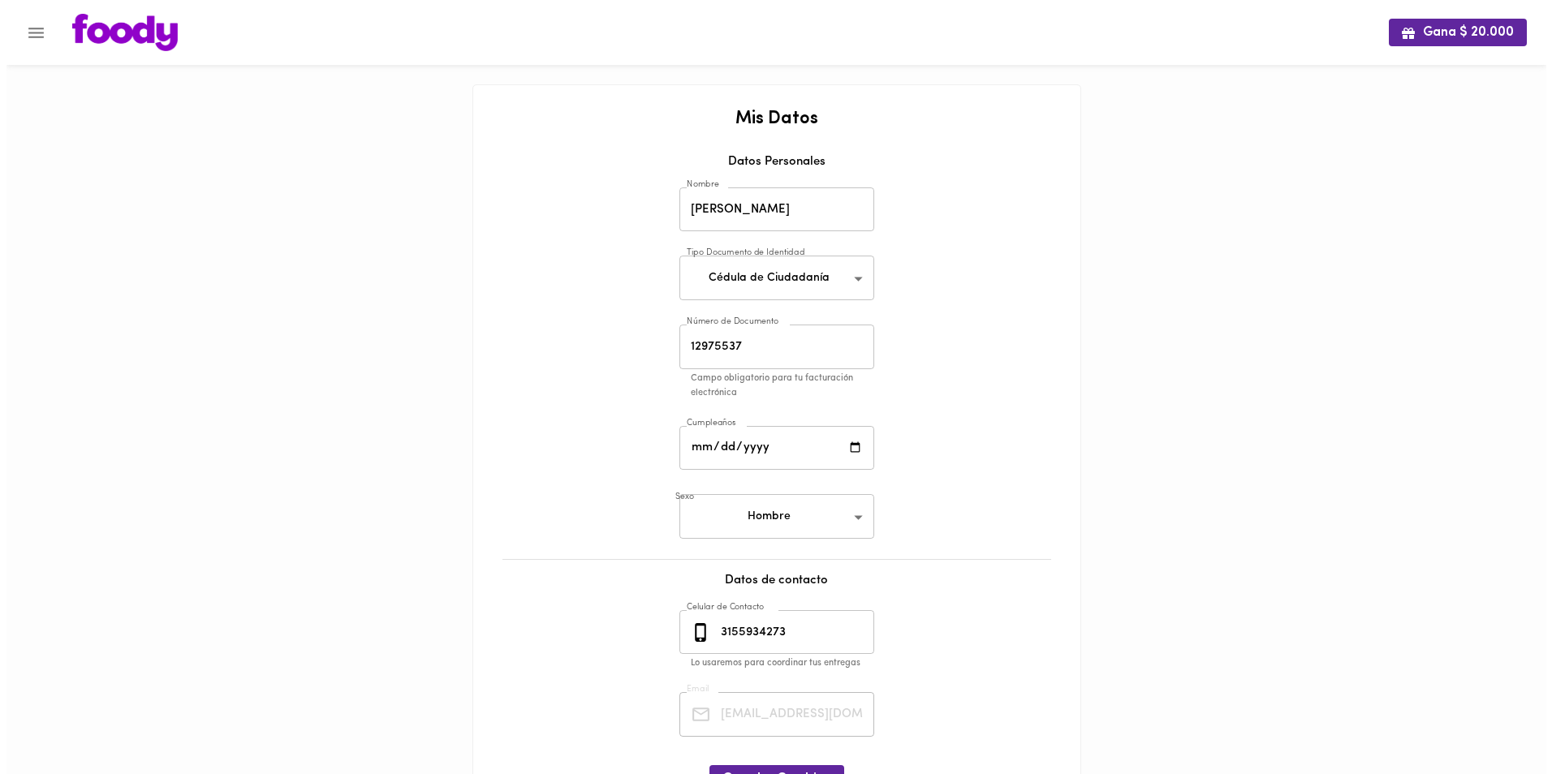
scroll to position [92, 0]
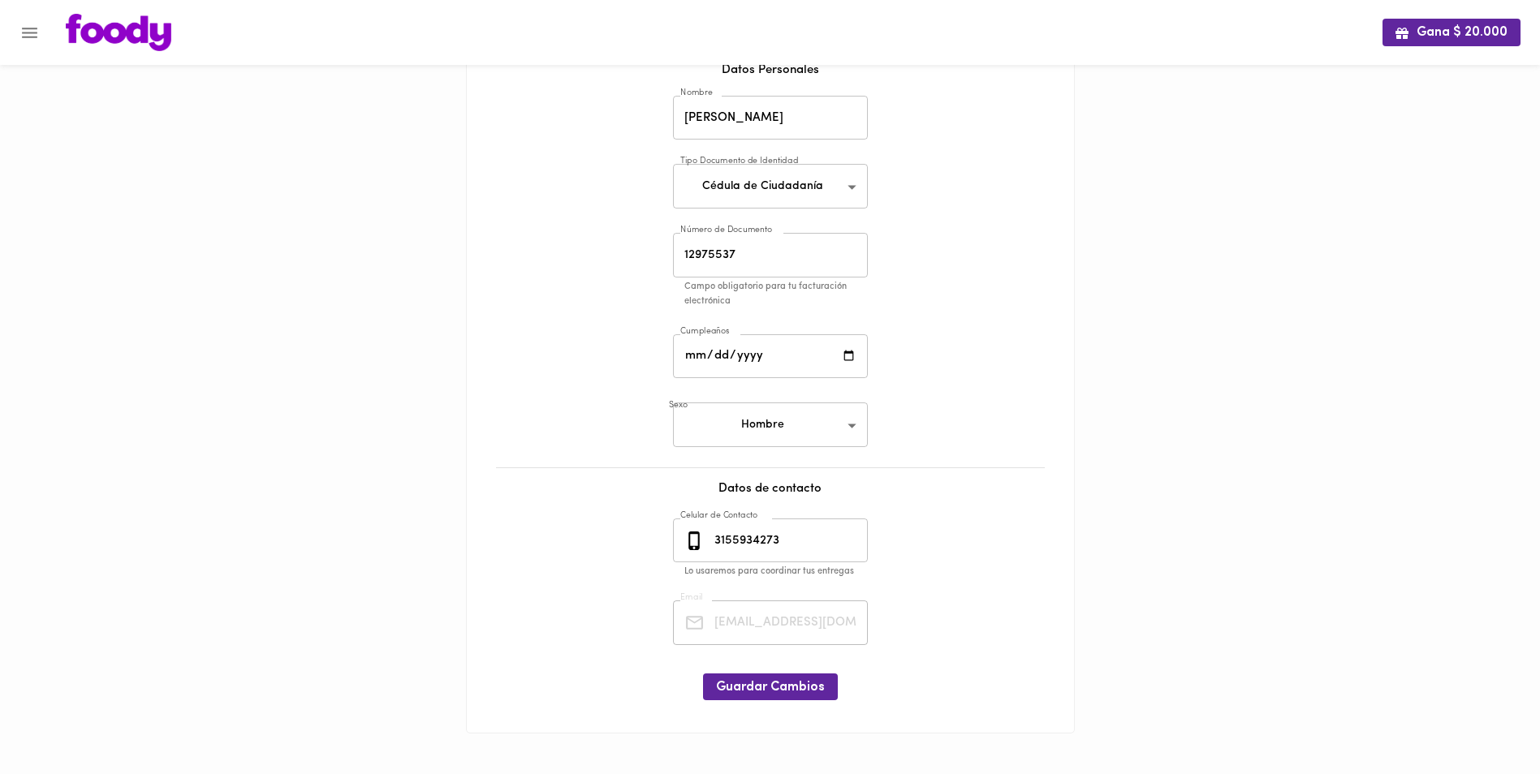
drag, startPoint x: 731, startPoint y: 624, endPoint x: 597, endPoint y: 599, distance: 136.3
click at [597, 599] on div "Mis Datos Datos Personales Nombre [PERSON_NAME] Nombre Tipo Documento de Identi…" at bounding box center [770, 367] width 575 height 699
click at [25, 32] on icon "Menu" at bounding box center [29, 33] width 15 height 11
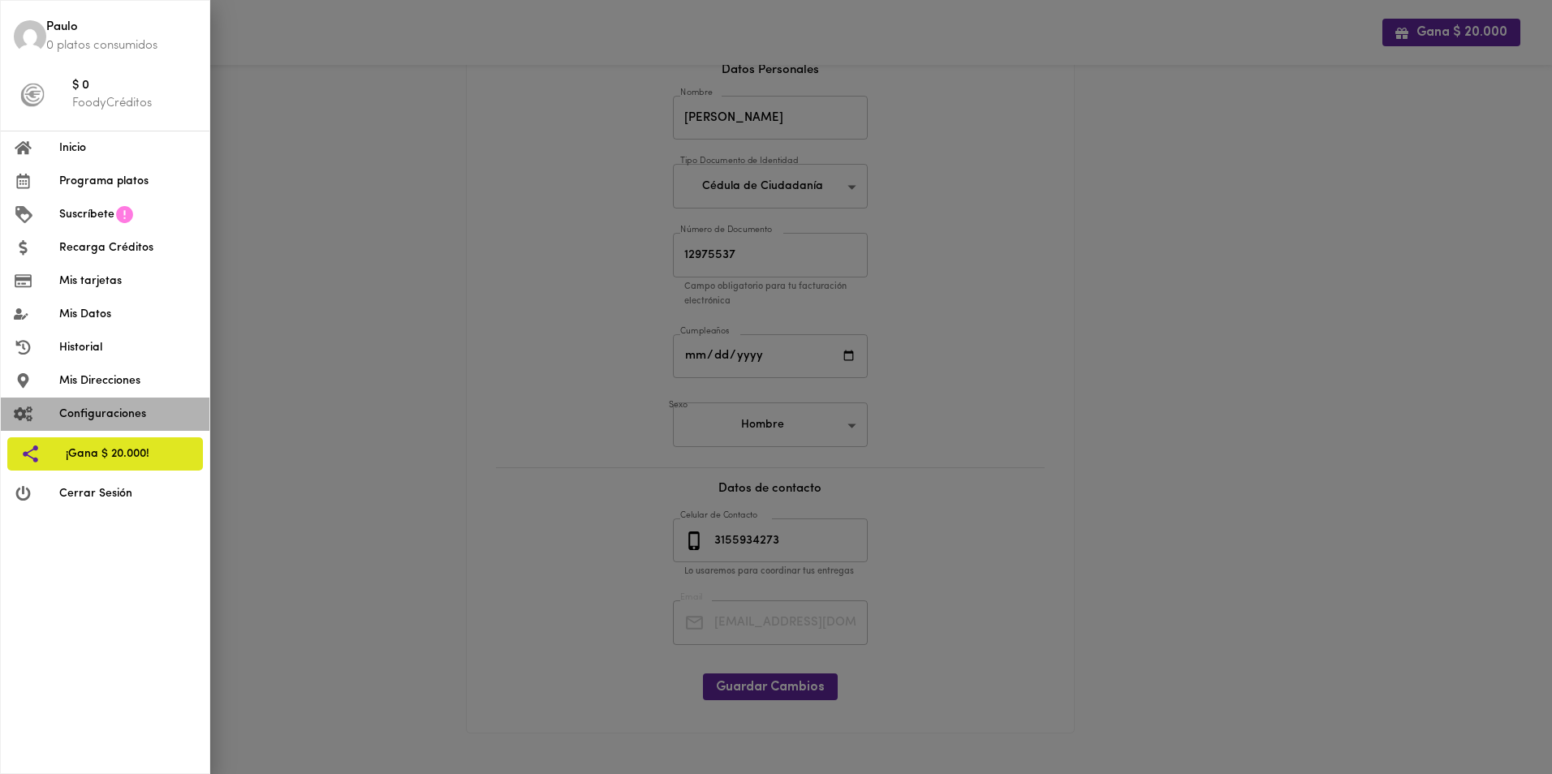
click at [85, 416] on span "Configuraciones" at bounding box center [127, 414] width 137 height 17
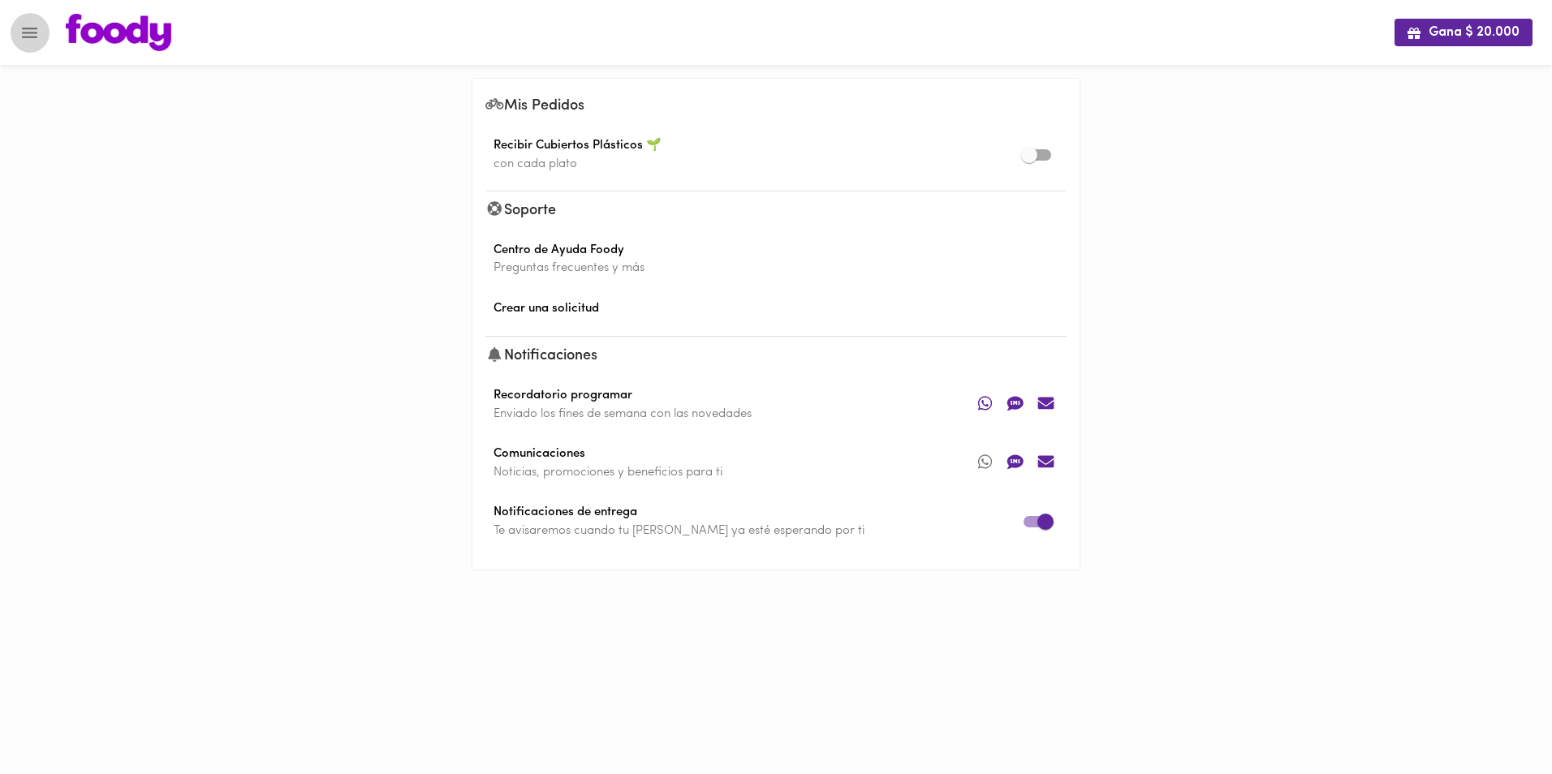
click at [30, 28] on icon "Menu" at bounding box center [29, 33] width 15 height 11
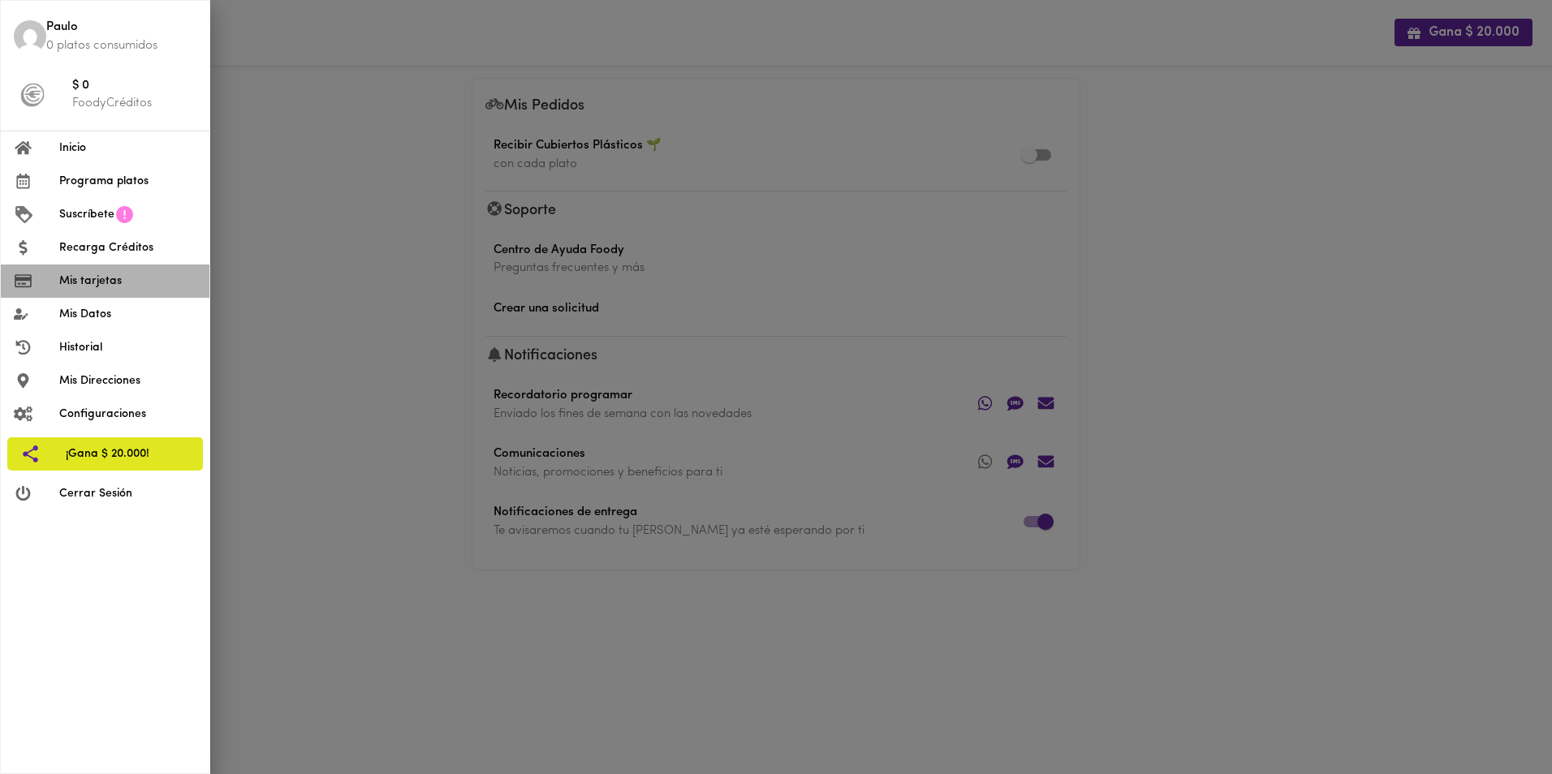
click at [78, 274] on span "Mis tarjetas" at bounding box center [127, 281] width 137 height 17
